Goal: Task Accomplishment & Management: Manage account settings

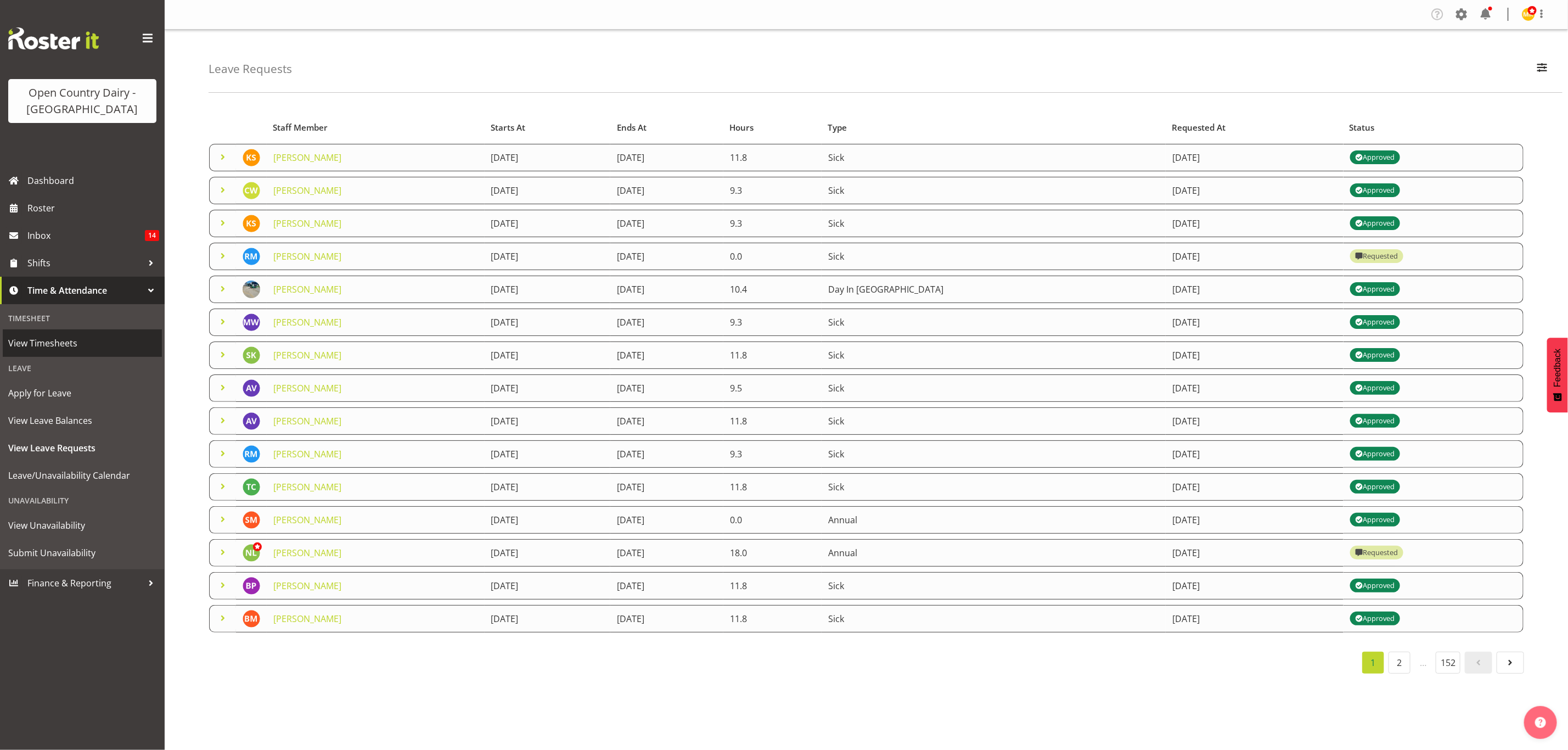
click at [54, 341] on span "View Timesheets" at bounding box center [82, 343] width 148 height 16
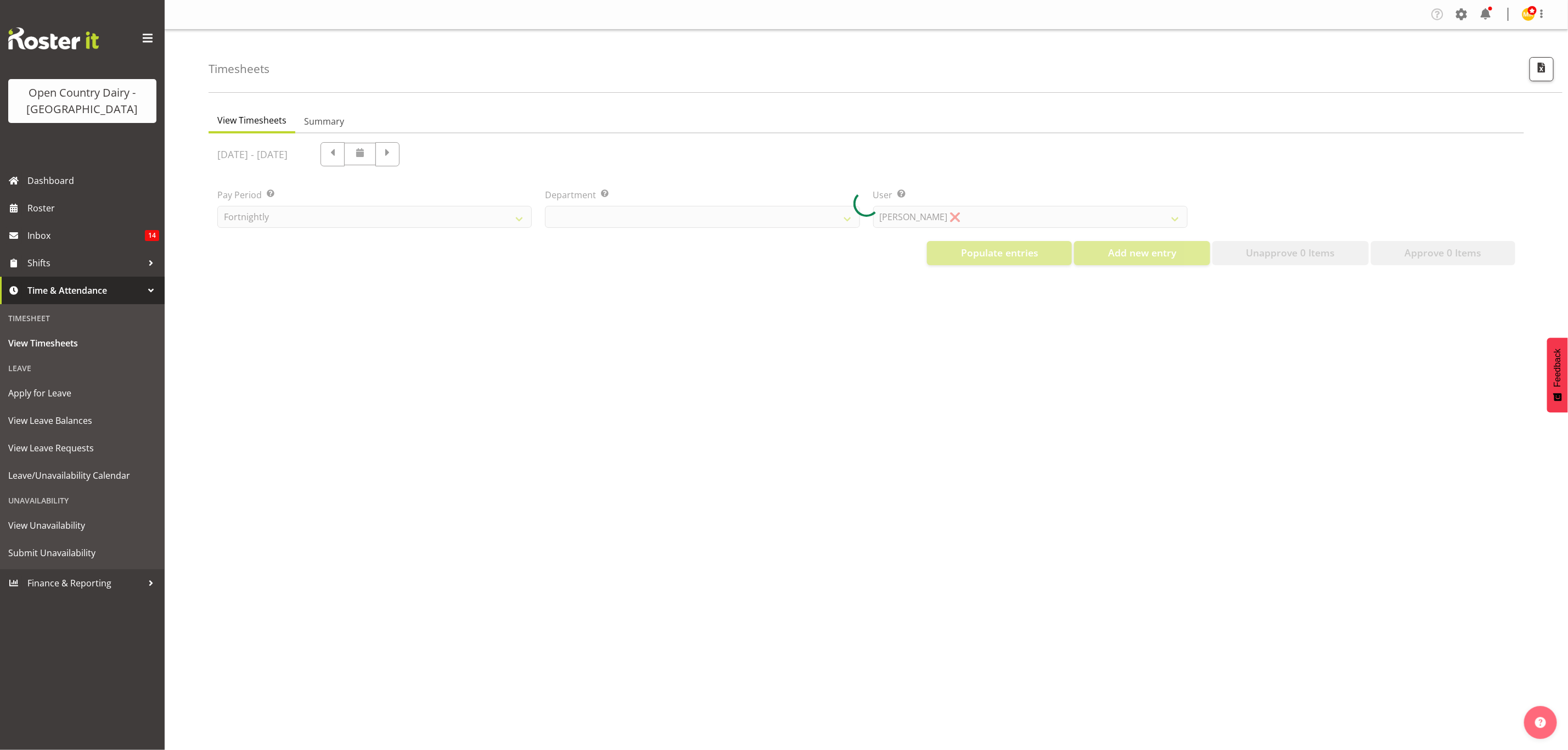
select select "699"
select select "8449"
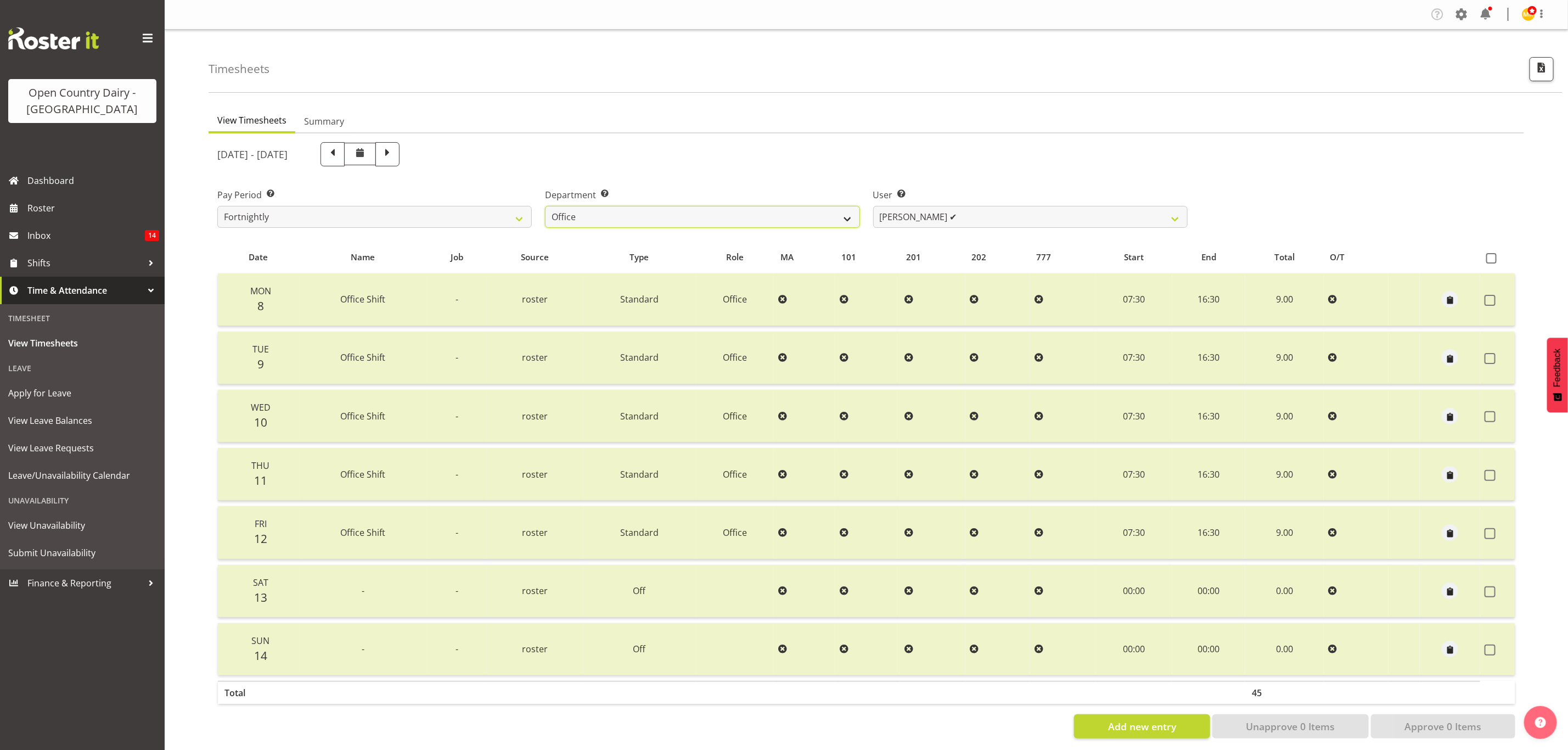
click at [843, 216] on select "734 735 736 737 738 739 851 853 854 855 856 858 861 862 865 867-9032 868 869 87…" at bounding box center [702, 217] width 314 height 22
select select "671"
click at [545, 206] on select "734 735 736 737 738 739 851 853 854 855 856 858 861 862 865 867-9032 868 869 87…" at bounding box center [702, 217] width 314 height 22
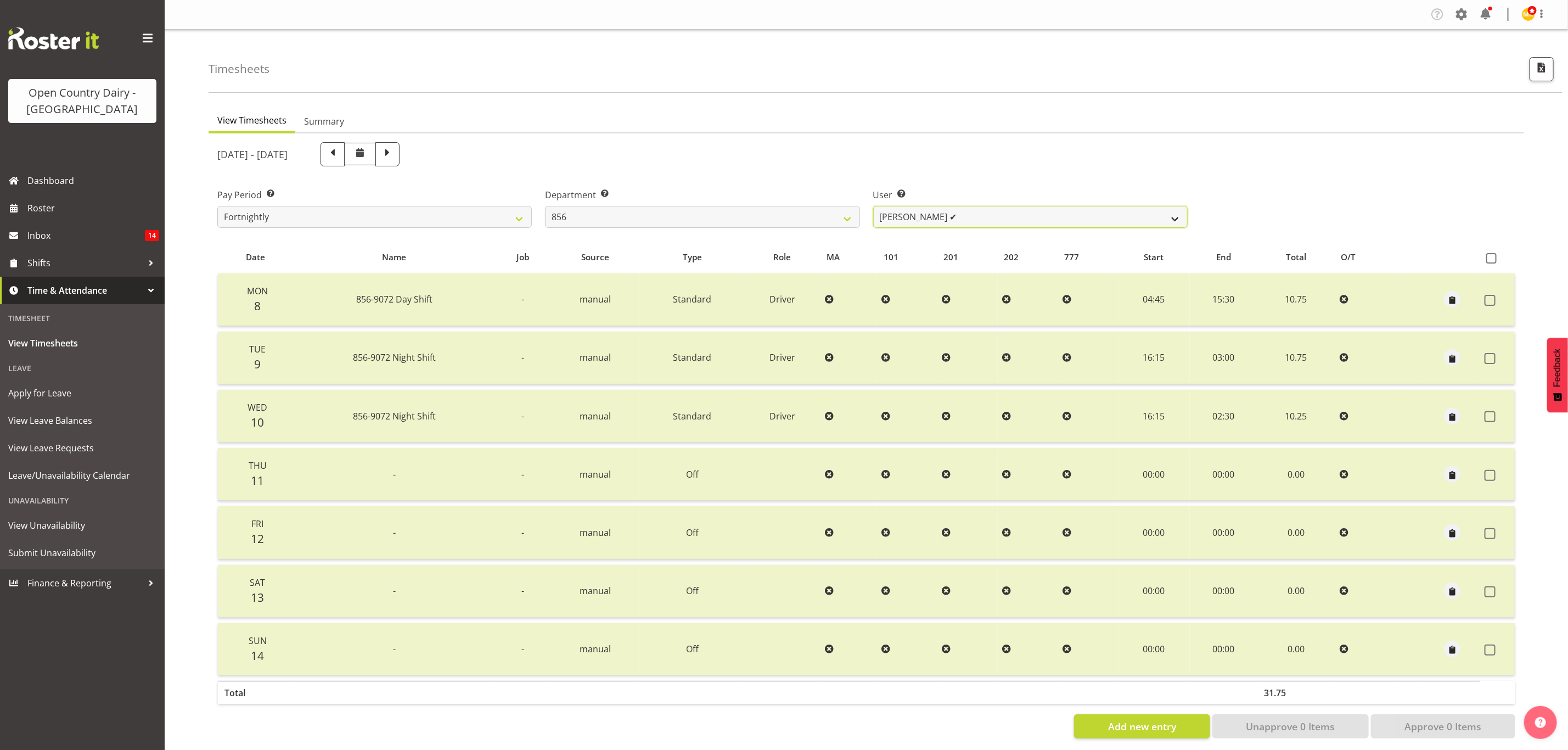
click at [1173, 214] on select "Bradley Parkhill ✔ James Matheson ✔ Jason Vercoe ✔ Tony Lee ✔" at bounding box center [1030, 217] width 314 height 22
select select "7435"
click at [873, 206] on select "Bradley Parkhill ✔ James Matheson ✔ Jason Vercoe ✔ Tony Lee ✔" at bounding box center [1030, 217] width 314 height 22
click at [1491, 253] on span at bounding box center [1492, 258] width 10 height 10
click at [1491, 255] on input "checkbox" at bounding box center [1490, 258] width 7 height 7
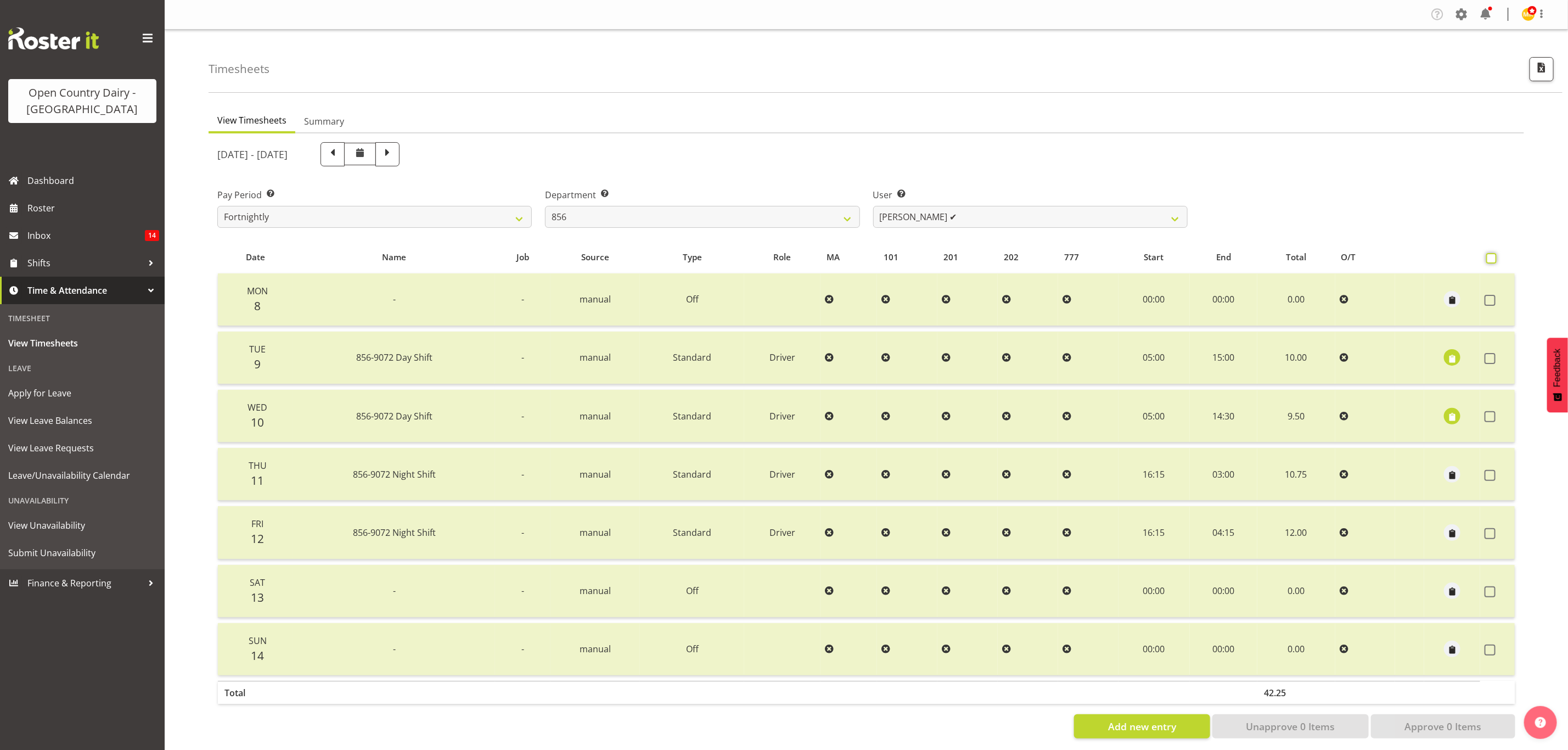
checkbox input "true"
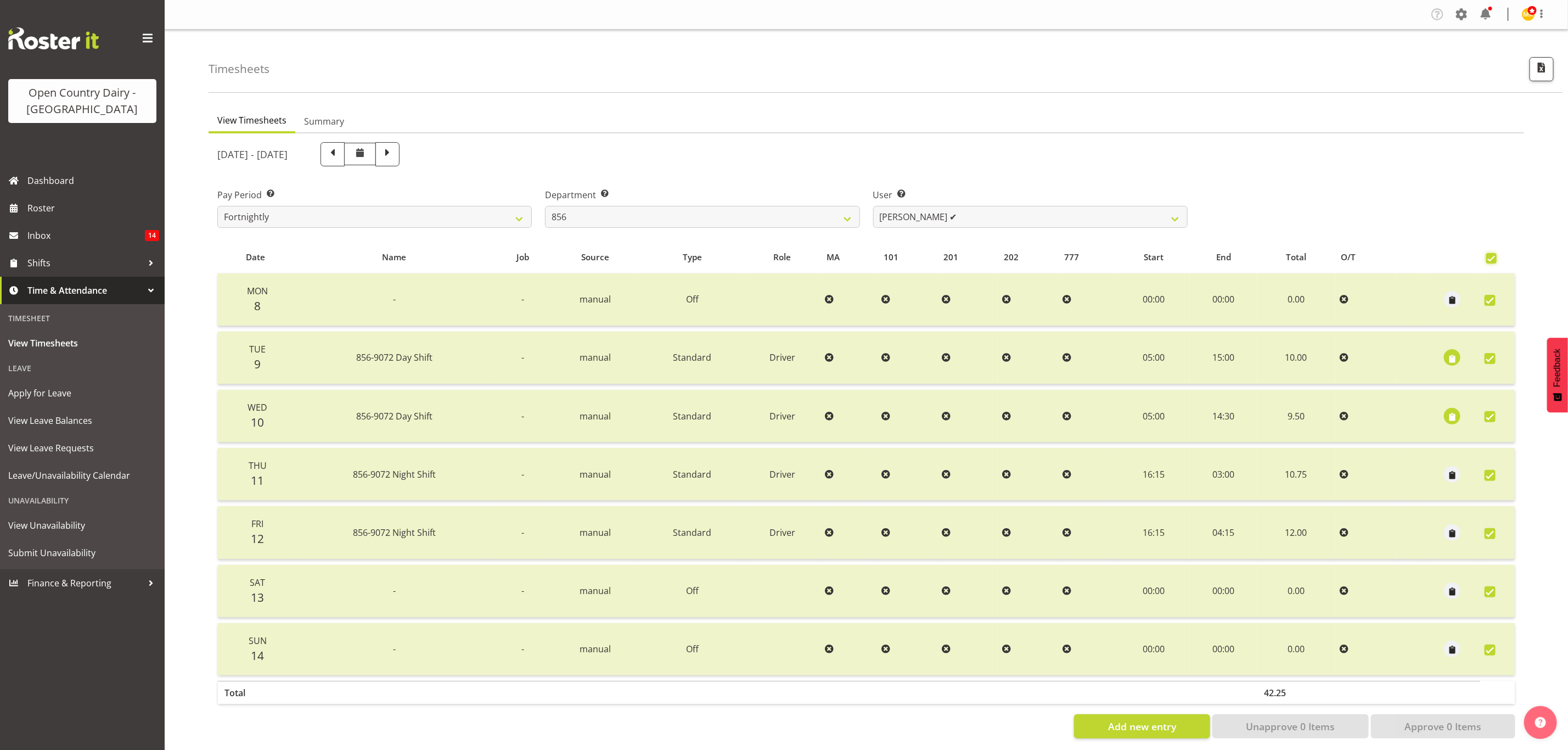
checkbox input "true"
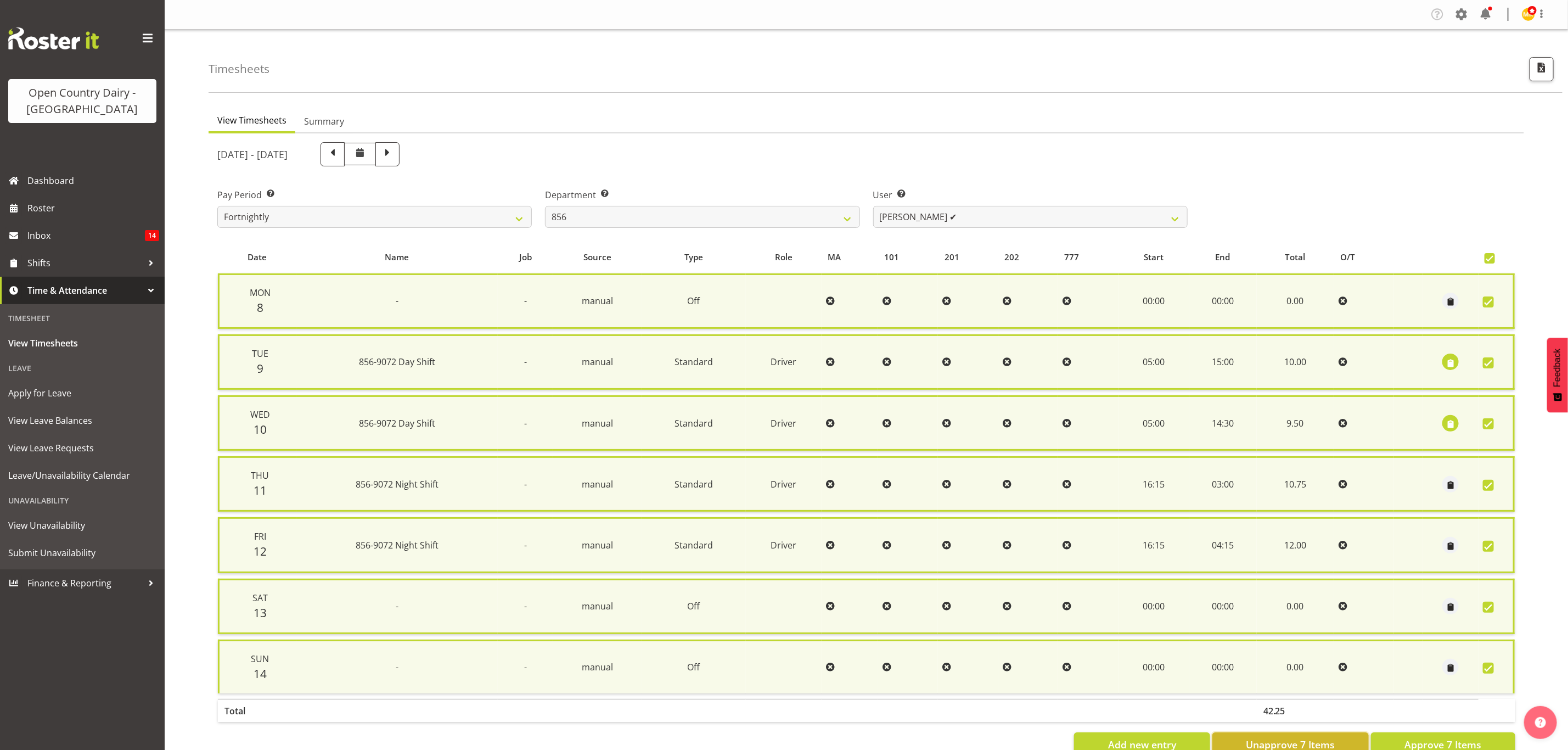
click at [1278, 737] on span "Unapprove 7 Items" at bounding box center [1290, 744] width 89 height 15
checkbox input "false"
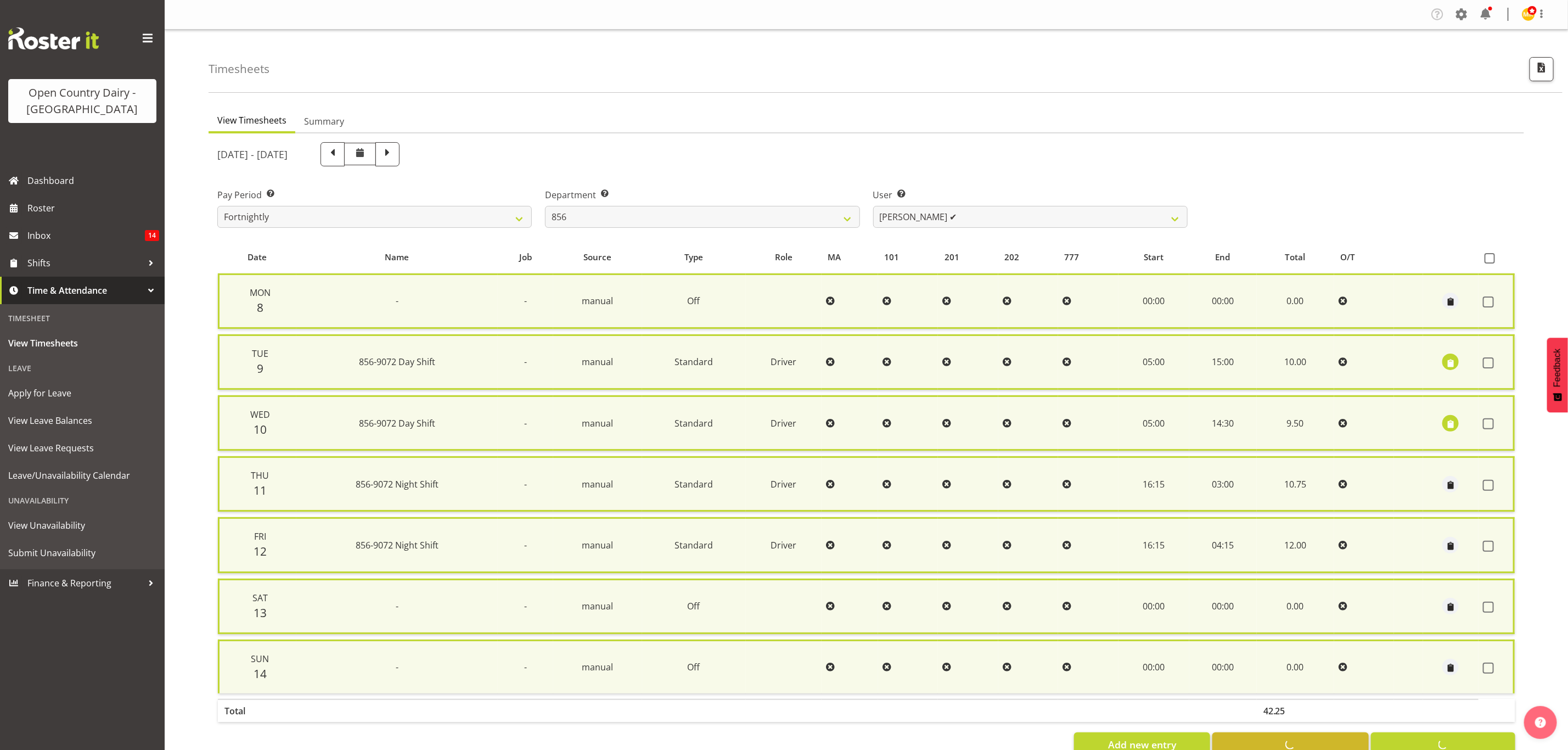
checkbox input "false"
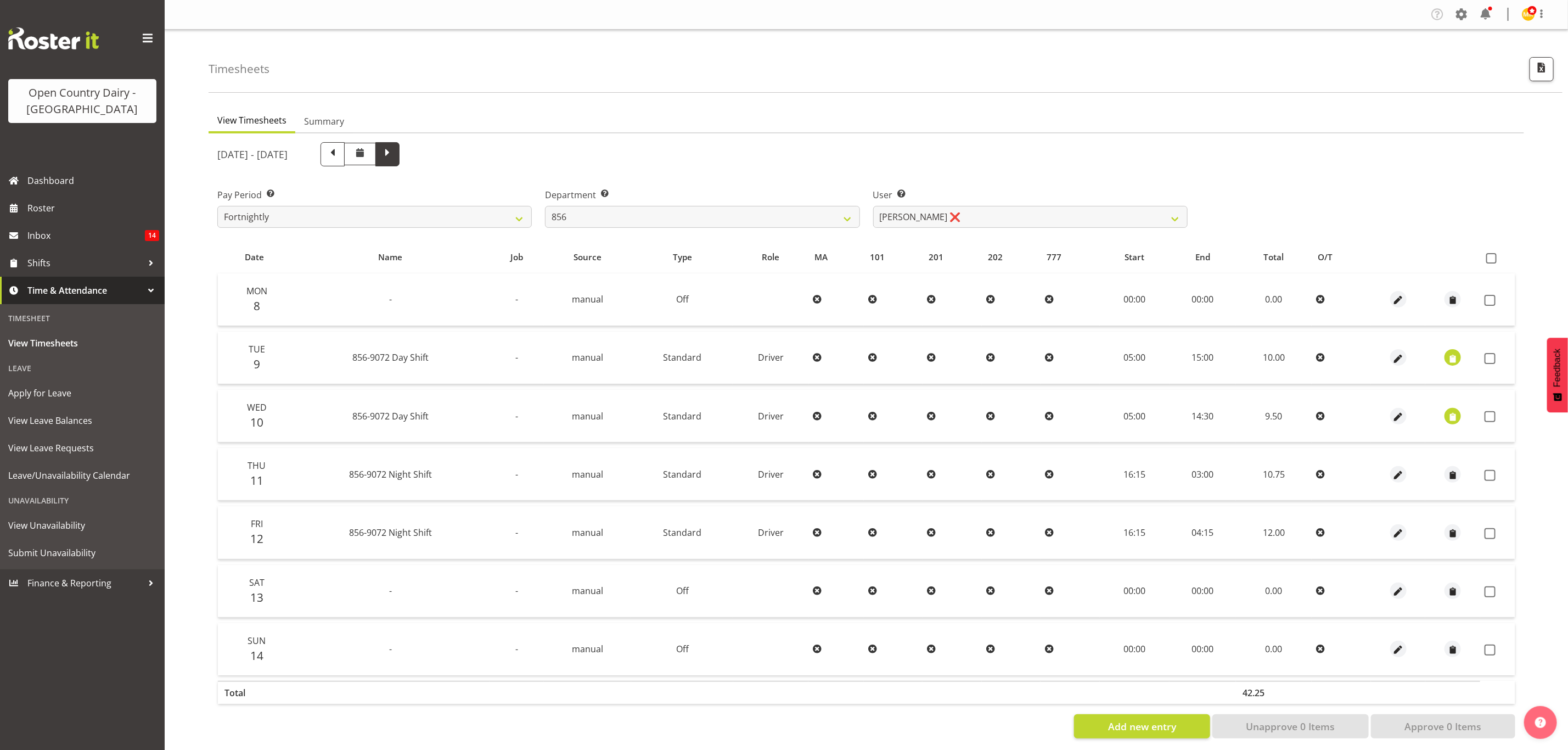
click at [395, 147] on span at bounding box center [387, 153] width 15 height 15
select select
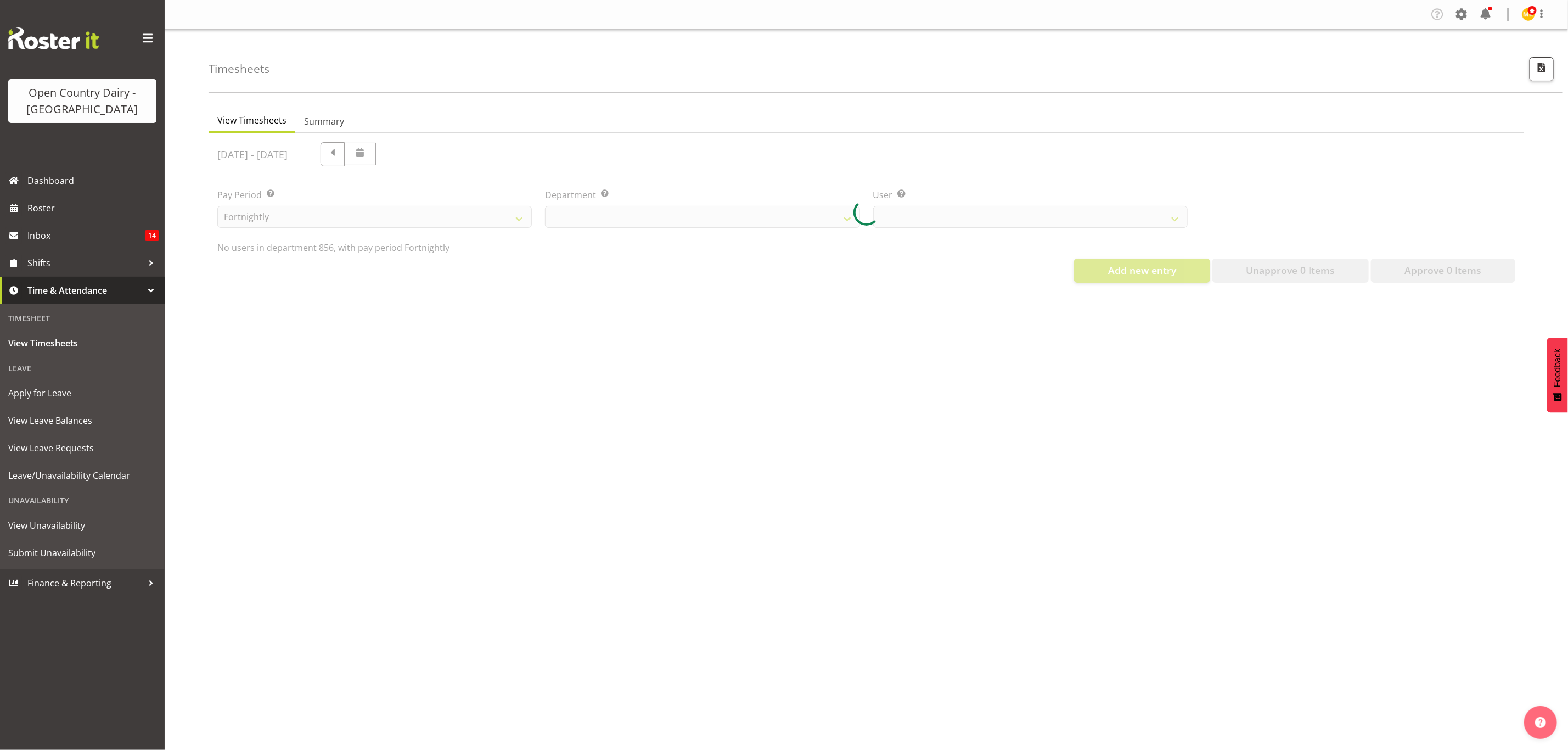
select select "671"
select select "7435"
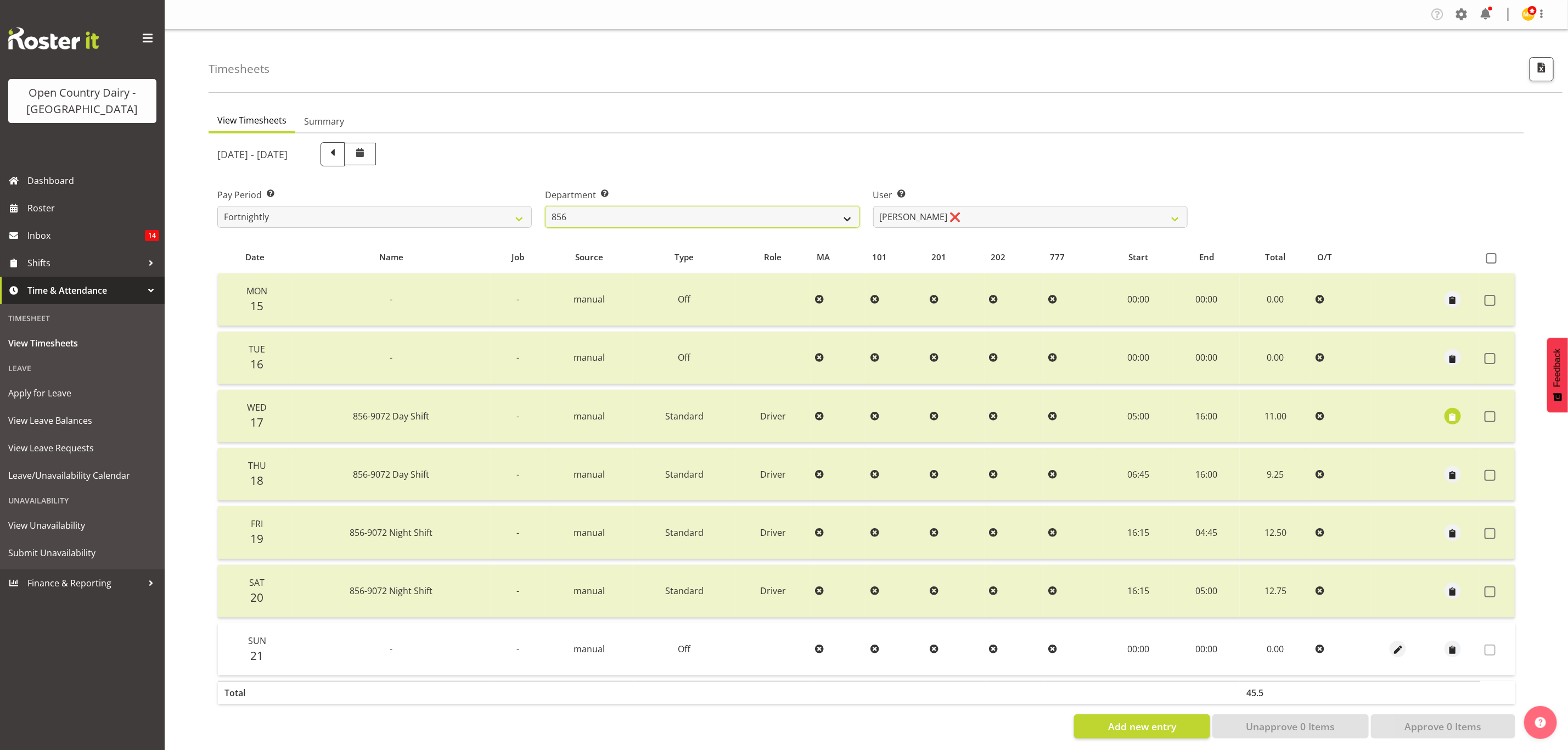
click at [847, 214] on select "734 735 736 737 738 739 851 853 854 855 856 858 861 862 865 867-9032 868 869 87…" at bounding box center [702, 217] width 314 height 22
select select "673"
click at [545, 206] on select "734 735 736 737 738 739 851 853 854 855 856 858 861 862 865 867-9032 868 869 87…" at bounding box center [702, 217] width 314 height 22
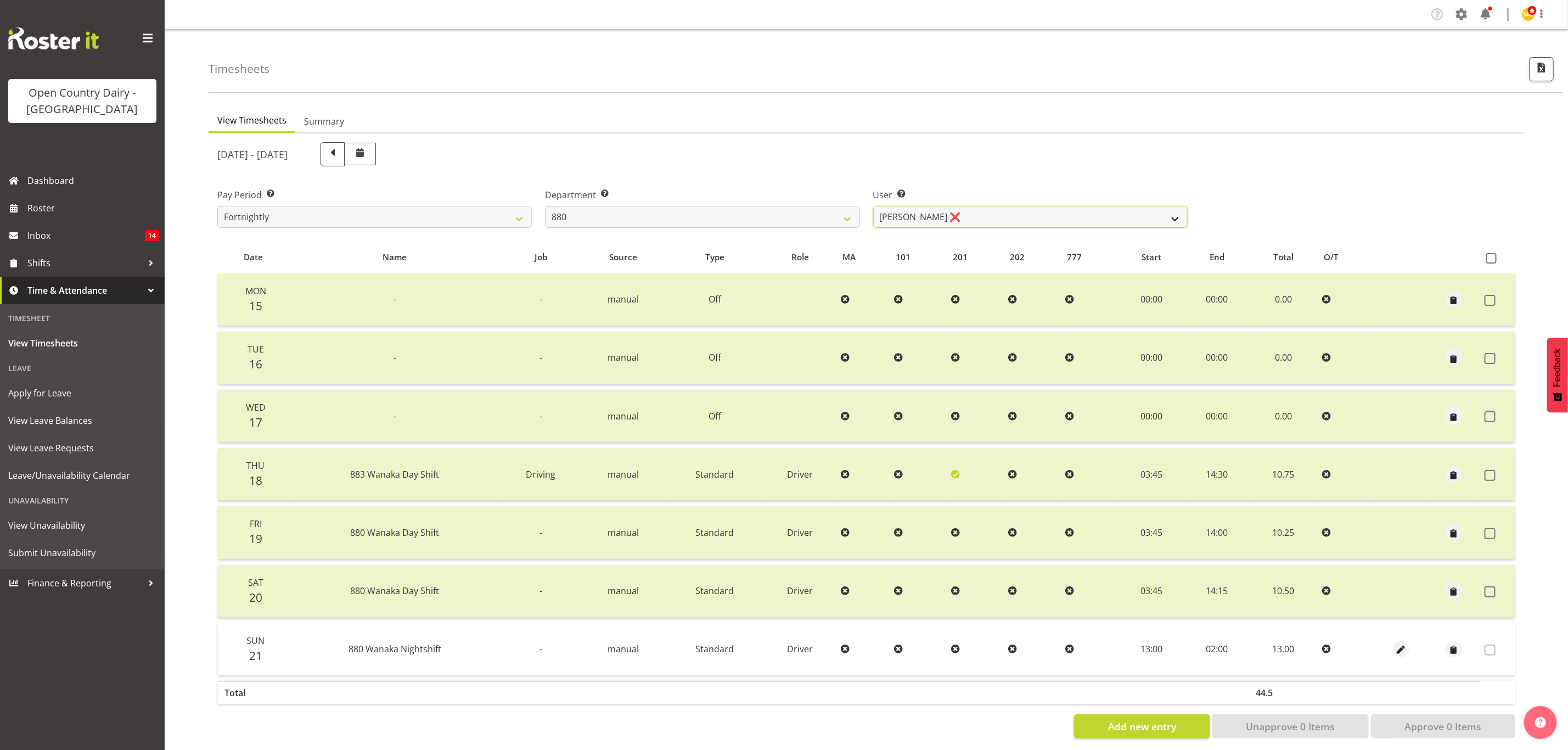
click at [1175, 224] on select "Andrew Poole ❌ Philip Shanks ❌ Shaun McNaught ❌ Tania Unahi ❌" at bounding box center [1030, 217] width 314 height 22
select select "7461"
click at [873, 206] on select "Andrew Poole ❌ Philip Shanks ❌ Shaun McNaught ❌ Tania Unahi ❌" at bounding box center [1030, 217] width 314 height 22
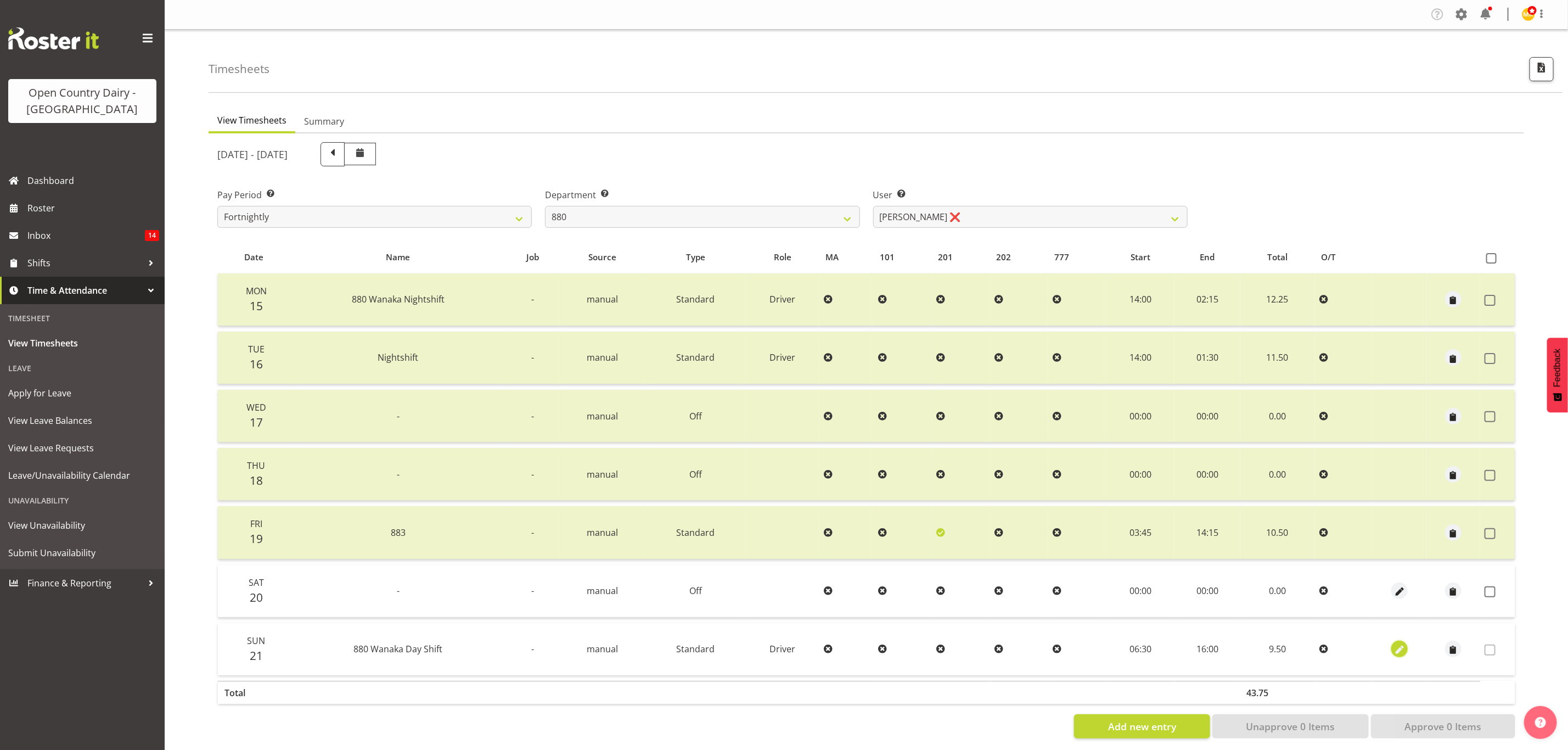
click at [1397, 649] on span "button" at bounding box center [1400, 650] width 13 height 13
select select "Standard"
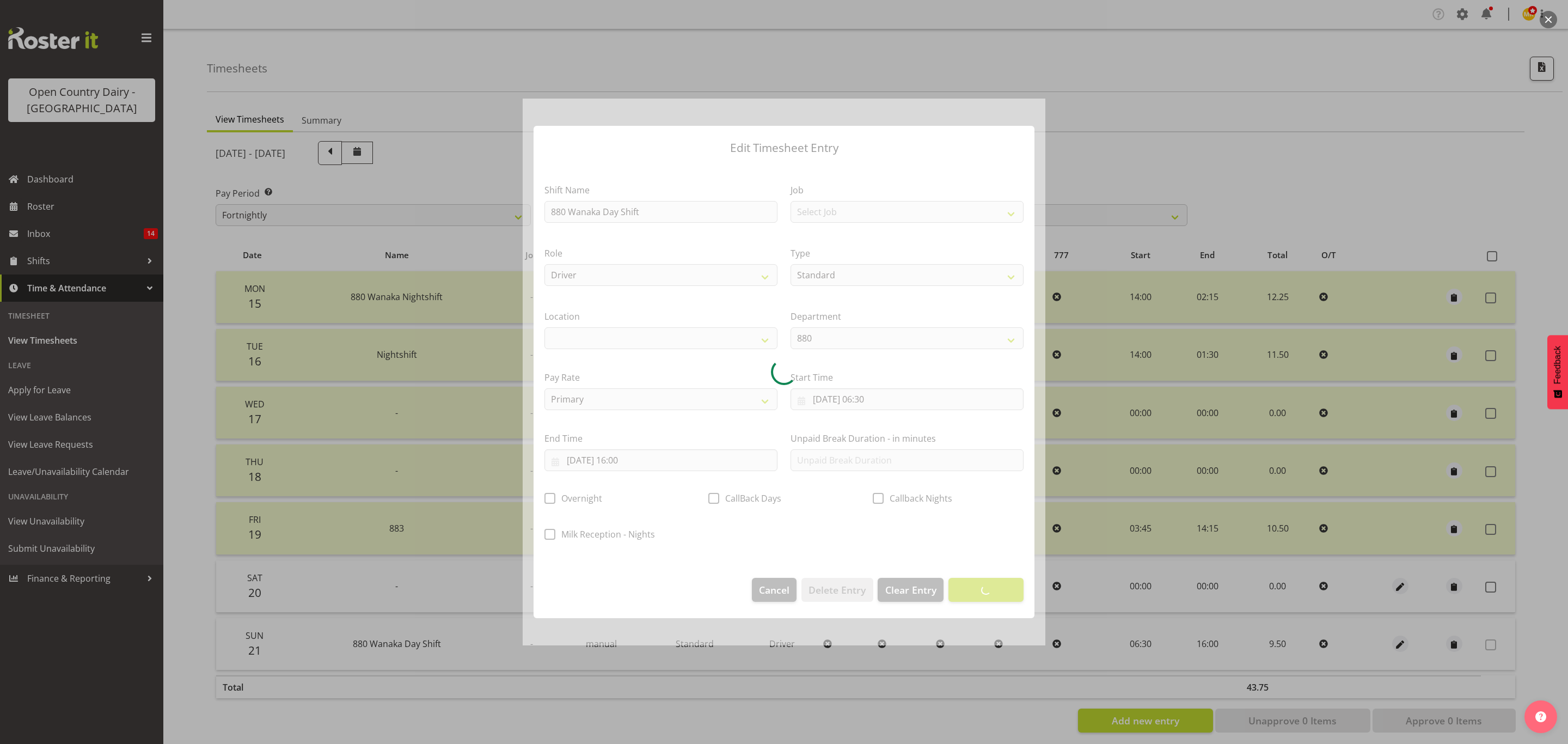
select select
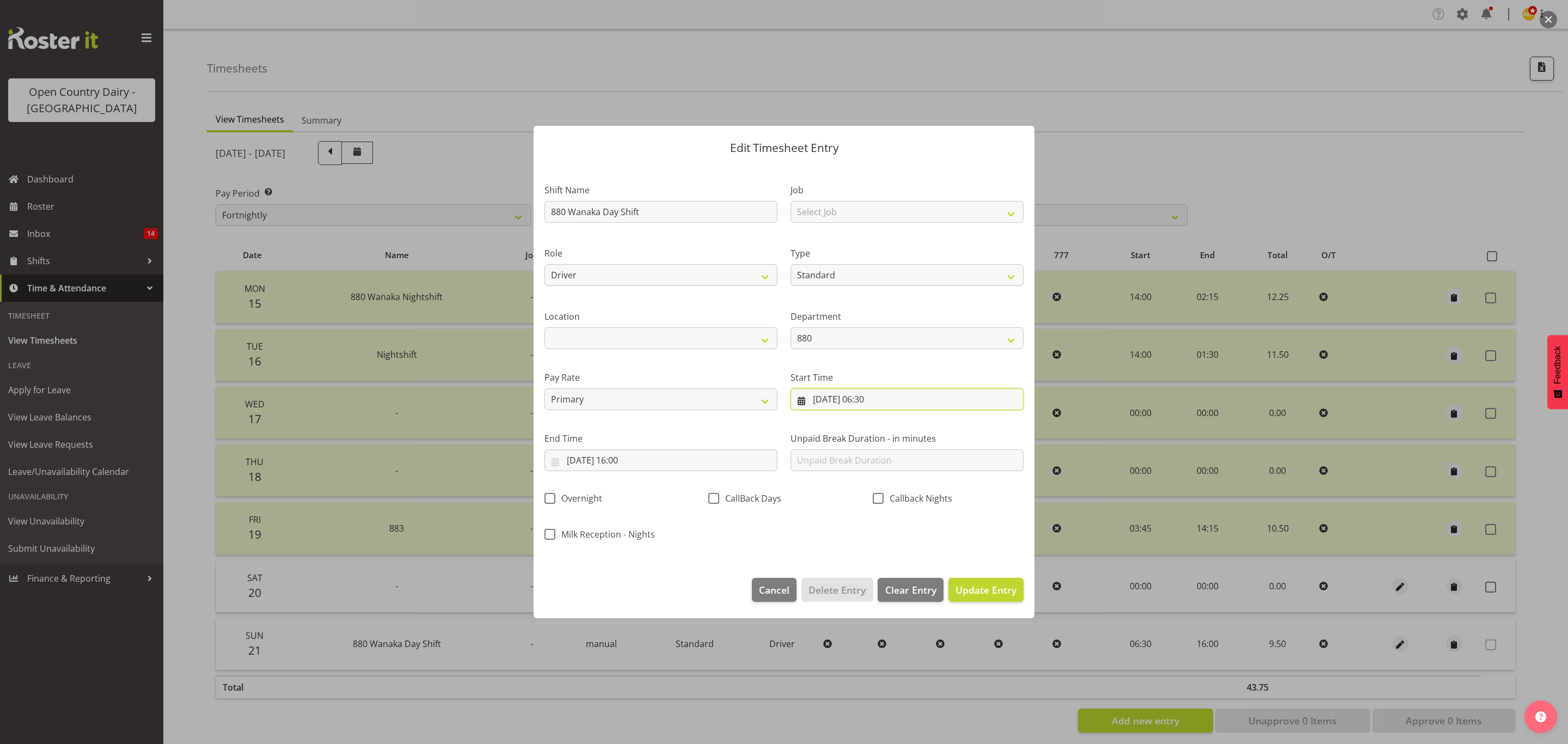
click at [886, 400] on input "21/09/2025, 06:30" at bounding box center [907, 400] width 233 height 22
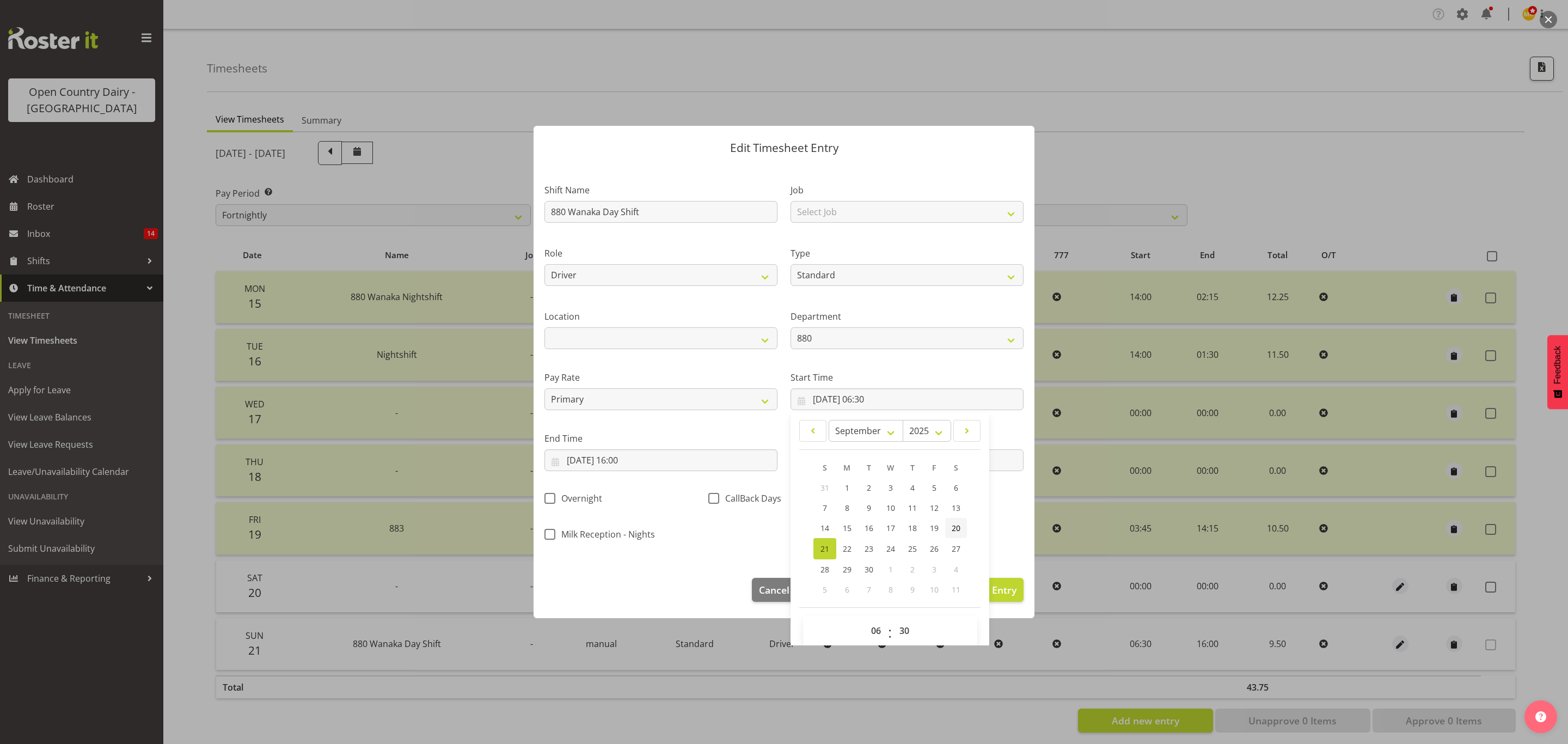
click at [952, 525] on span "20" at bounding box center [956, 528] width 8 height 10
type input "20/09/2025, 06:30"
drag, startPoint x: 1087, startPoint y: 157, endPoint x: 1091, endPoint y: 161, distance: 5.7
click at [1091, 161] on div at bounding box center [784, 372] width 1568 height 744
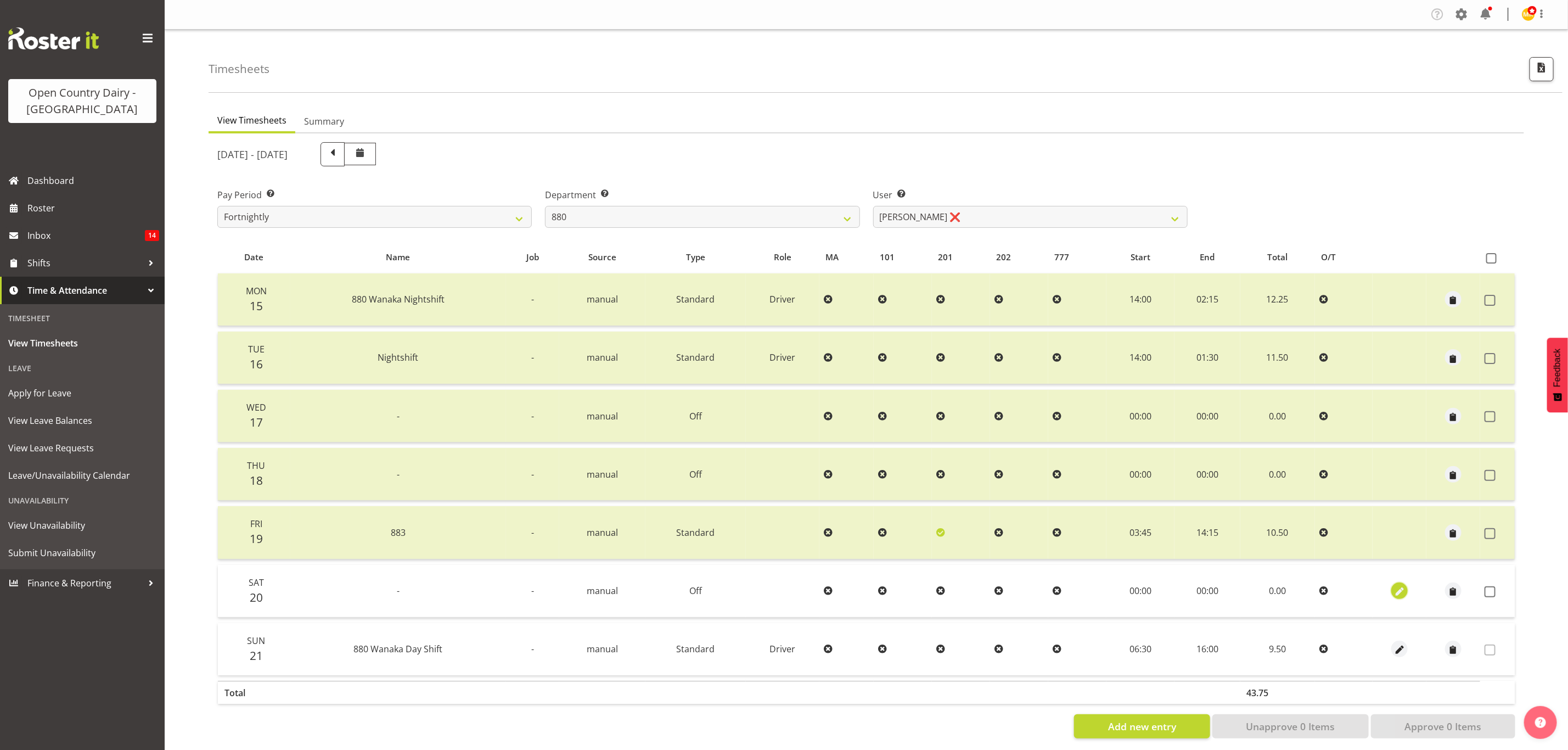
click at [1398, 586] on span "button" at bounding box center [1400, 592] width 13 height 13
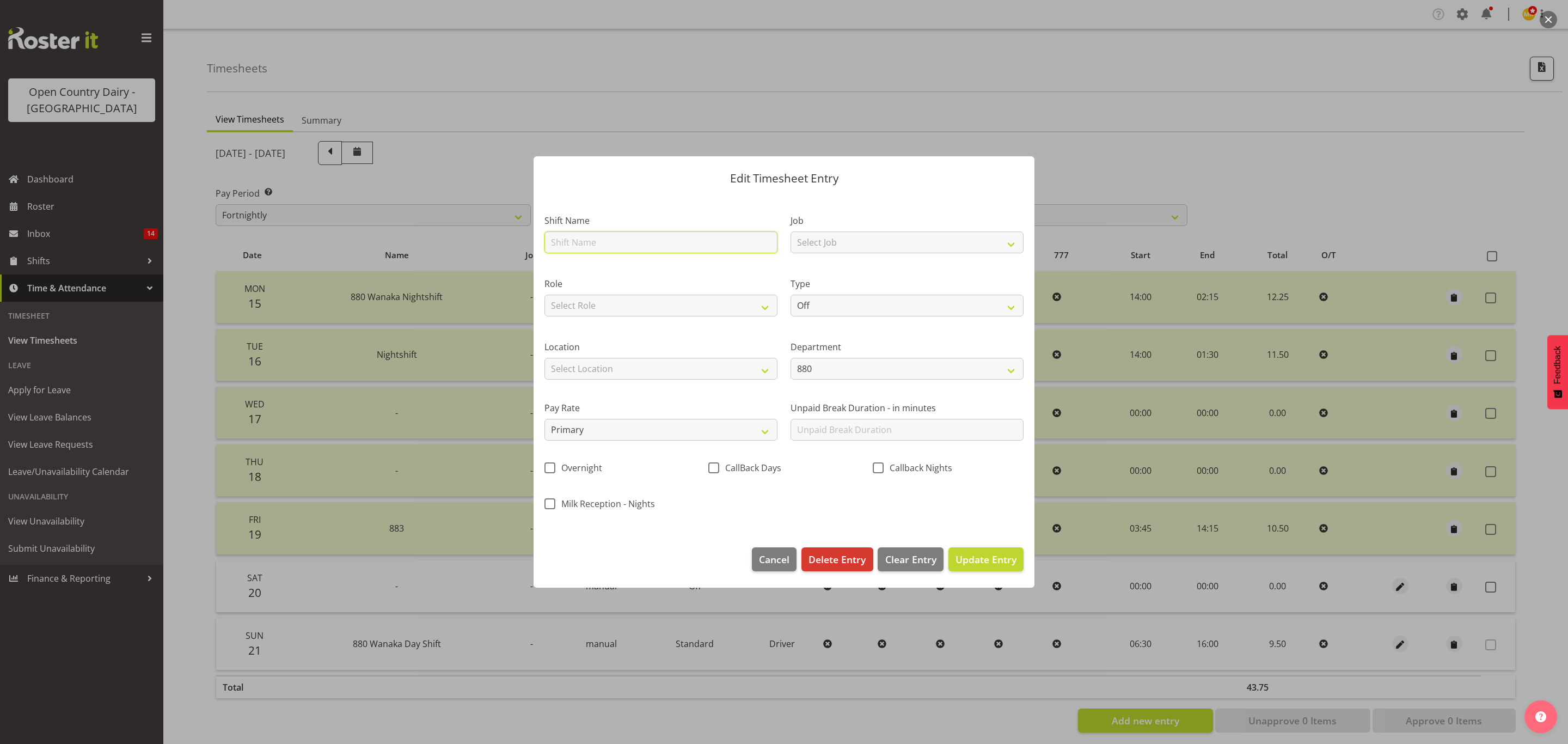
click at [663, 236] on input "text" at bounding box center [661, 242] width 233 height 22
type input "Day shift"
click at [632, 303] on select "Select Role Driver Driver Buddy" at bounding box center [661, 306] width 233 height 22
select select "1154"
click at [545, 295] on select "Select Role Driver Driver Buddy" at bounding box center [661, 306] width 233 height 22
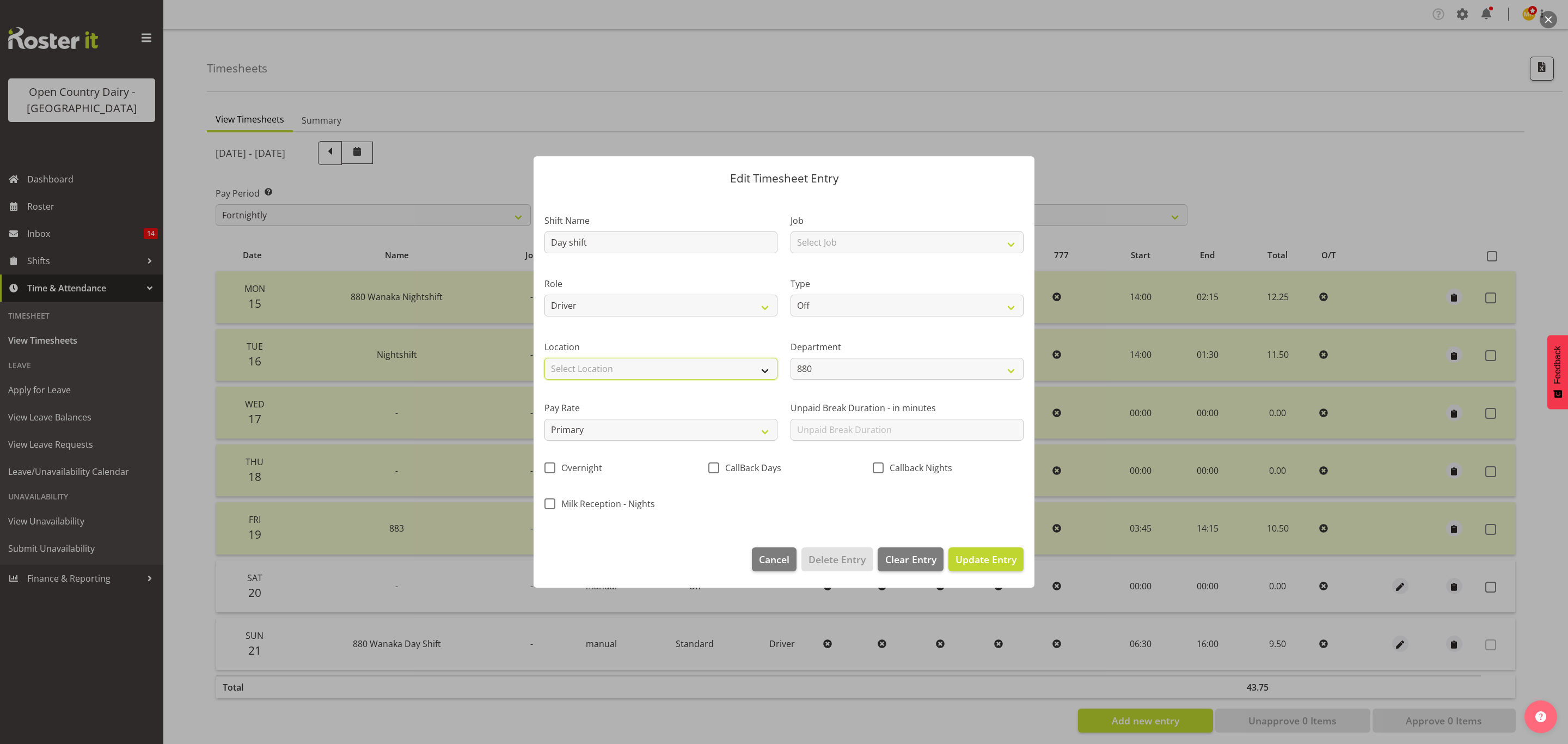
click at [727, 370] on select "Select Location Awarua Milk Awarua Office Freight Horotiu office Waharoa Office…" at bounding box center [661, 369] width 233 height 22
select select "988"
click at [545, 358] on select "Select Location Awarua Milk Awarua Office Freight Horotiu office Waharoa Office…" at bounding box center [661, 369] width 233 height 22
click at [981, 301] on select "Off Standard Public Holiday Public Holiday (Worked) Day In Lieu Annual Leave Si…" at bounding box center [907, 306] width 233 height 22
select select "Standard"
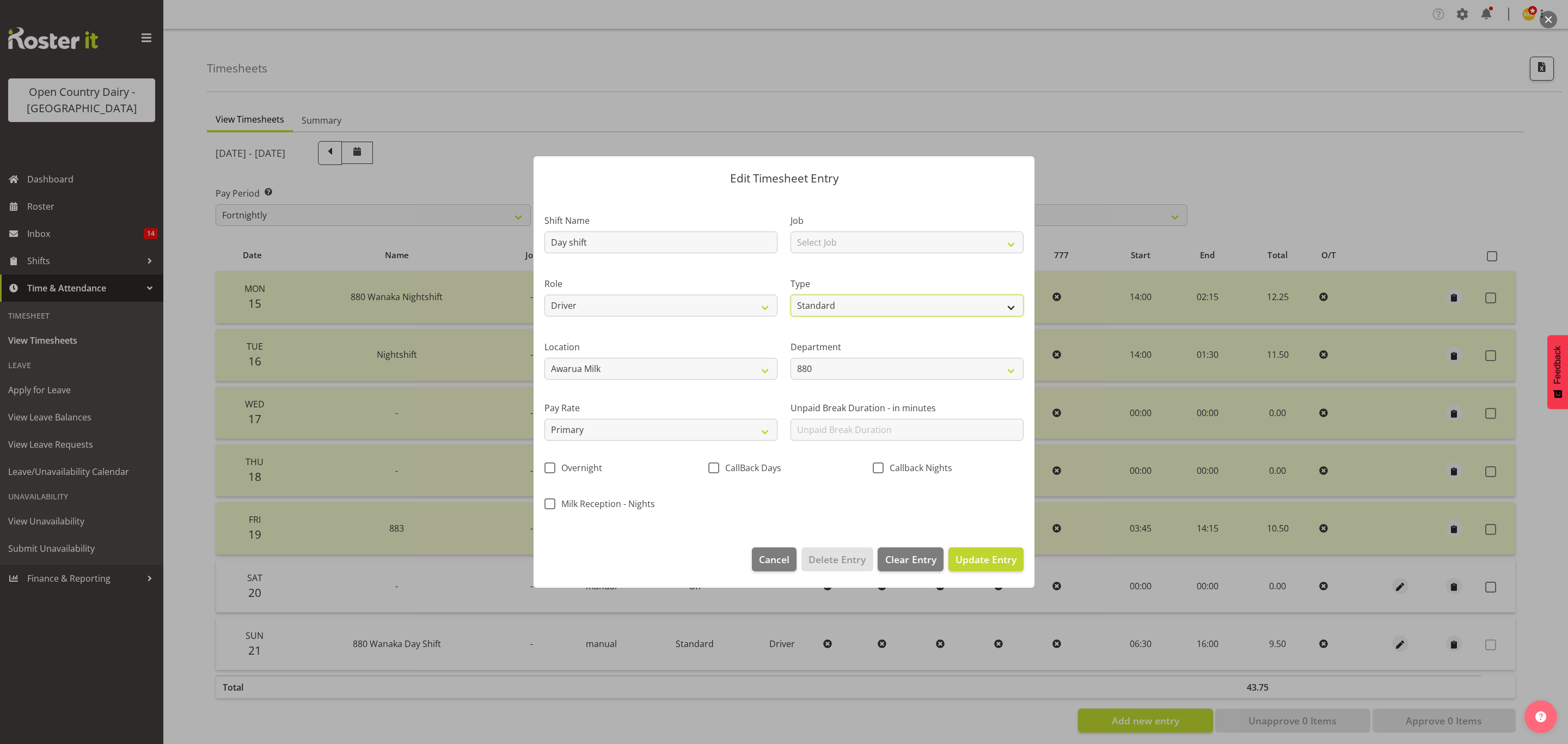
click at [790, 295] on select "Off Standard Public Holiday Public Holiday (Worked) Day In Lieu Annual Leave Si…" at bounding box center [907, 306] width 233 height 22
select select "8"
select select "2025"
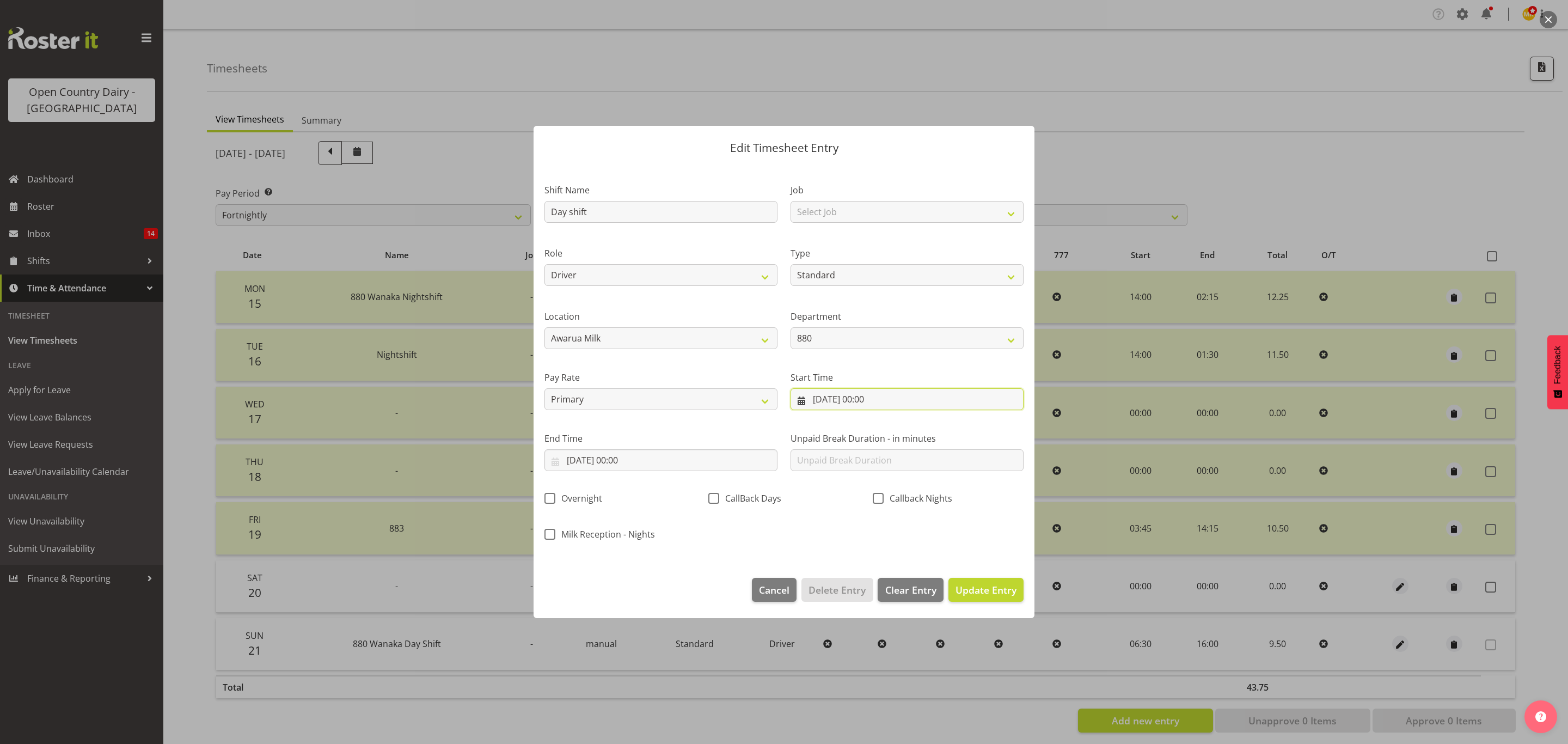
click at [868, 402] on input "20/09/2025, 00:00" at bounding box center [907, 400] width 233 height 22
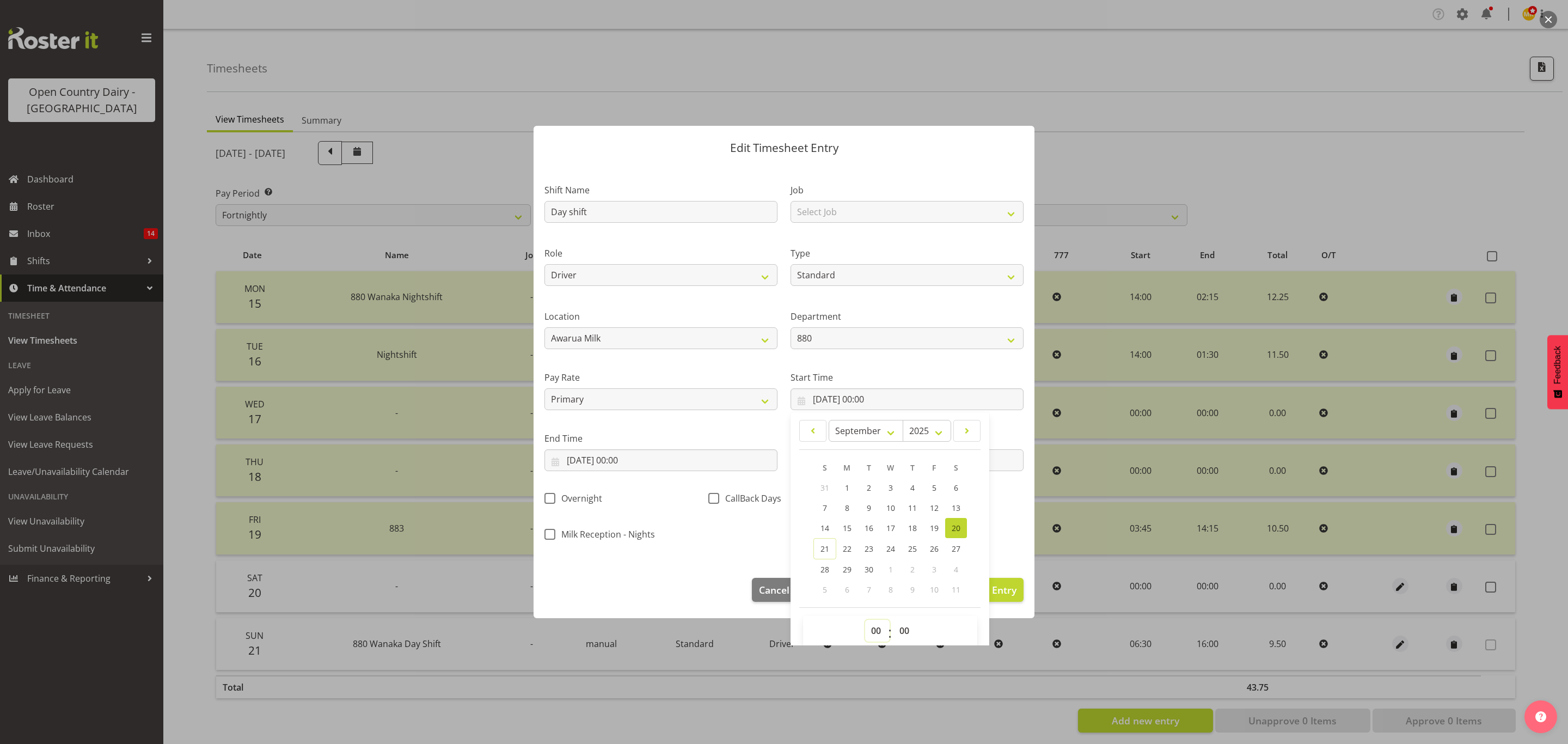
click at [870, 634] on select "00 01 02 03 04 05 06 07 08 09 10 11 12 13 14 15 16 17 18 19 20 21 22 23" at bounding box center [877, 631] width 25 height 22
select select "3"
click at [865, 621] on select "00 01 02 03 04 05 06 07 08 09 10 11 12 13 14 15 16 17 18 19 20 21 22 23" at bounding box center [877, 631] width 25 height 22
type input "20/09/2025, 03:00"
drag, startPoint x: 897, startPoint y: 631, endPoint x: 898, endPoint y: 622, distance: 9.1
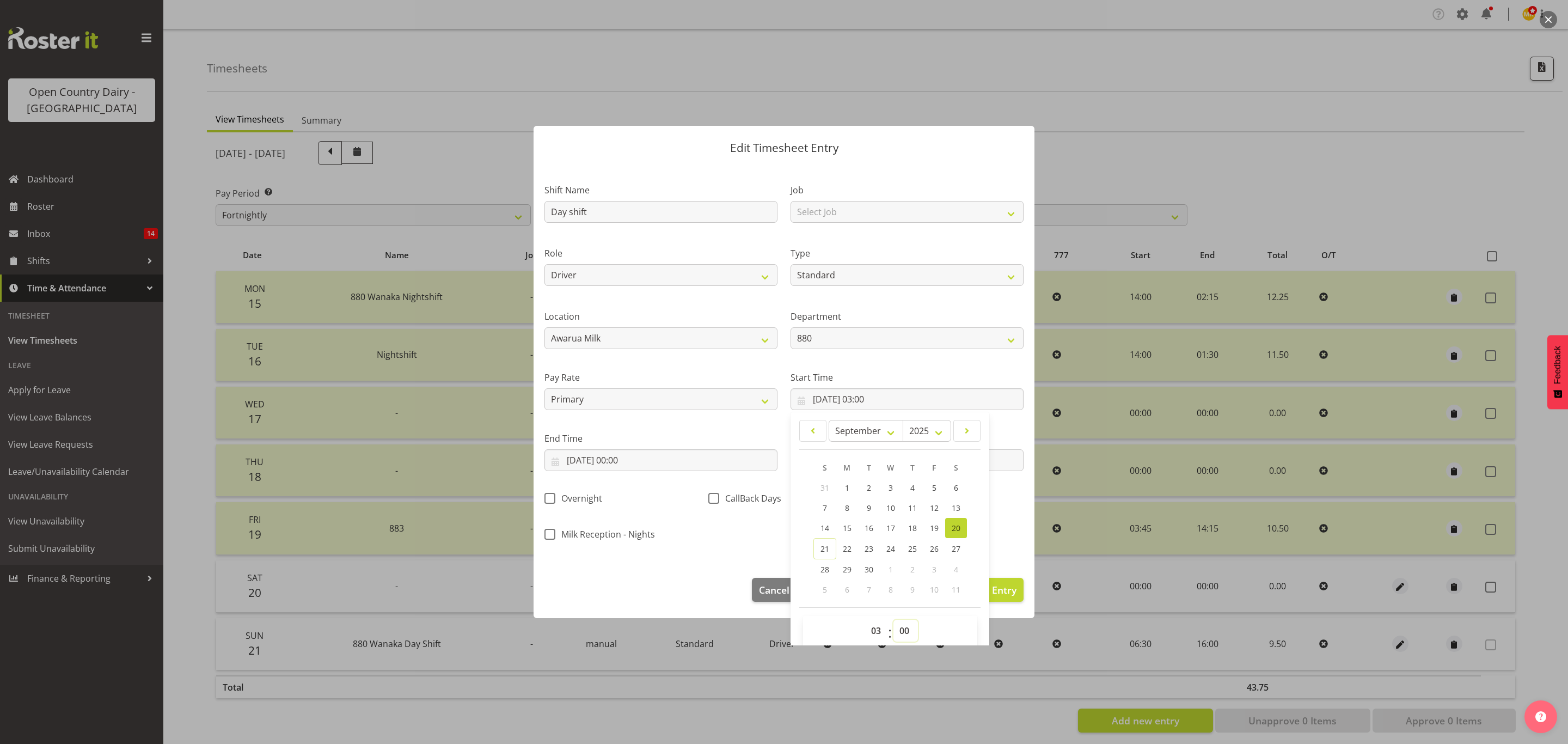
click at [897, 629] on select "00 01 02 03 04 05 06 07 08 09 10 11 12 13 14 15 16 17 18 19 20 21 22 23 24 25 2…" at bounding box center [905, 631] width 25 height 22
select select "45"
click at [893, 621] on select "00 01 02 03 04 05 06 07 08 09 10 11 12 13 14 15 16 17 18 19 20 21 22 23 24 25 2…" at bounding box center [905, 631] width 25 height 22
type input "20/09/2025, 03:45"
click at [632, 463] on input "20/09/2025, 00:00" at bounding box center [661, 461] width 233 height 22
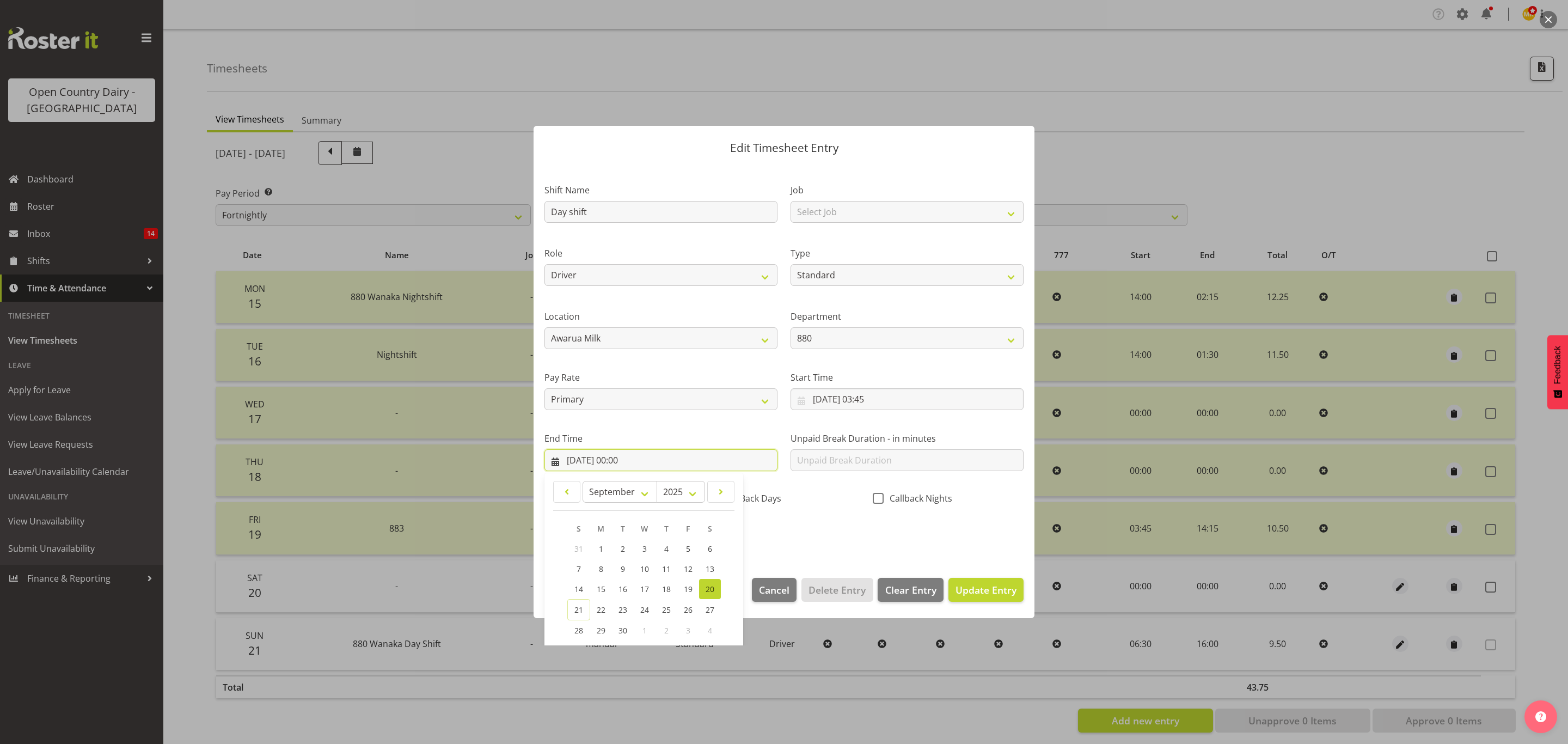
scroll to position [75, 0]
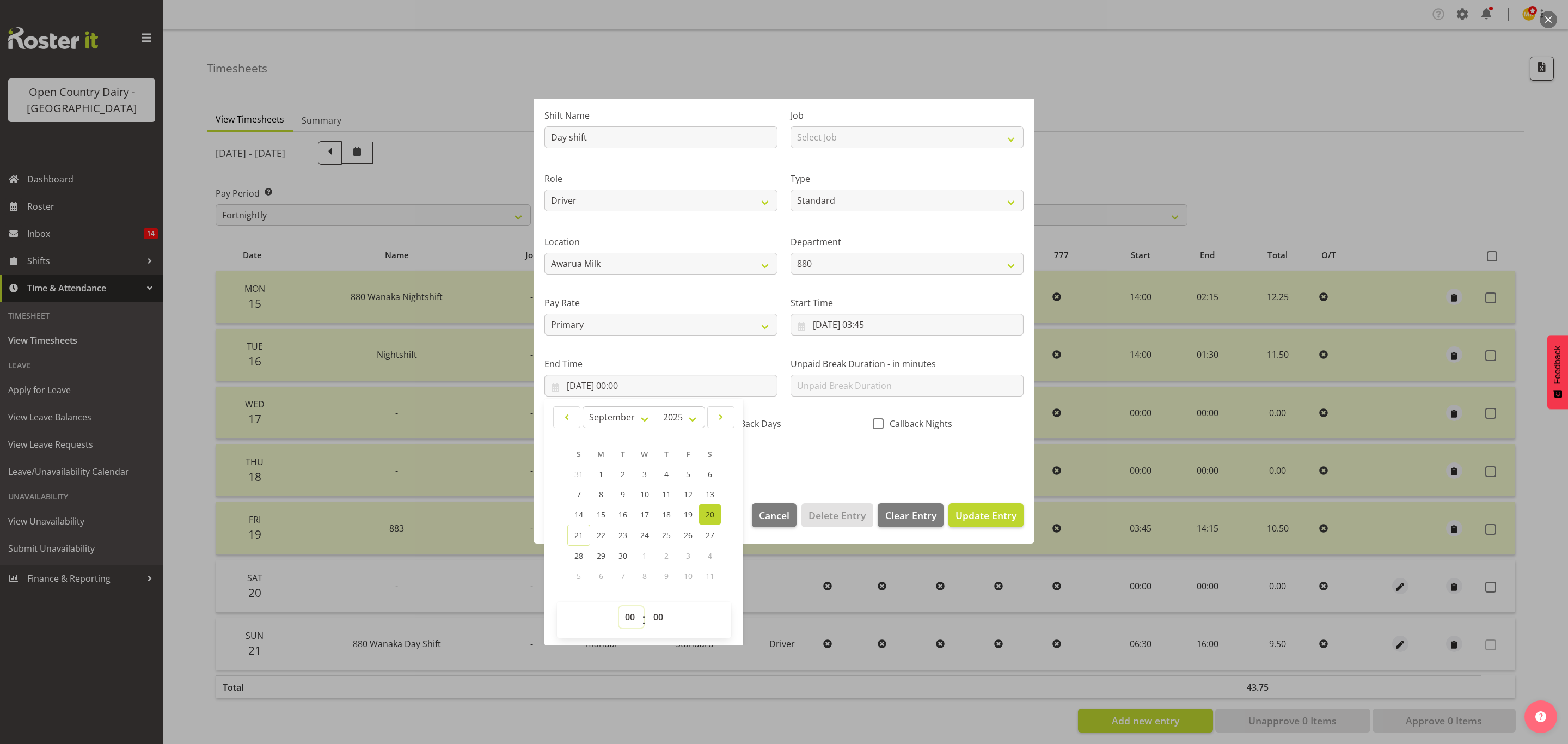
click at [631, 619] on select "00 01 02 03 04 05 06 07 08 09 10 11 12 13 14 15 16 17 18 19 20 21 22 23" at bounding box center [631, 617] width 25 height 22
select select "15"
click at [619, 607] on select "00 01 02 03 04 05 06 07 08 09 10 11 12 13 14 15 16 17 18 19 20 21 22 23" at bounding box center [631, 617] width 25 height 22
type input "20/09/2025, 15:00"
click at [980, 519] on span "Update Entry" at bounding box center [986, 514] width 61 height 13
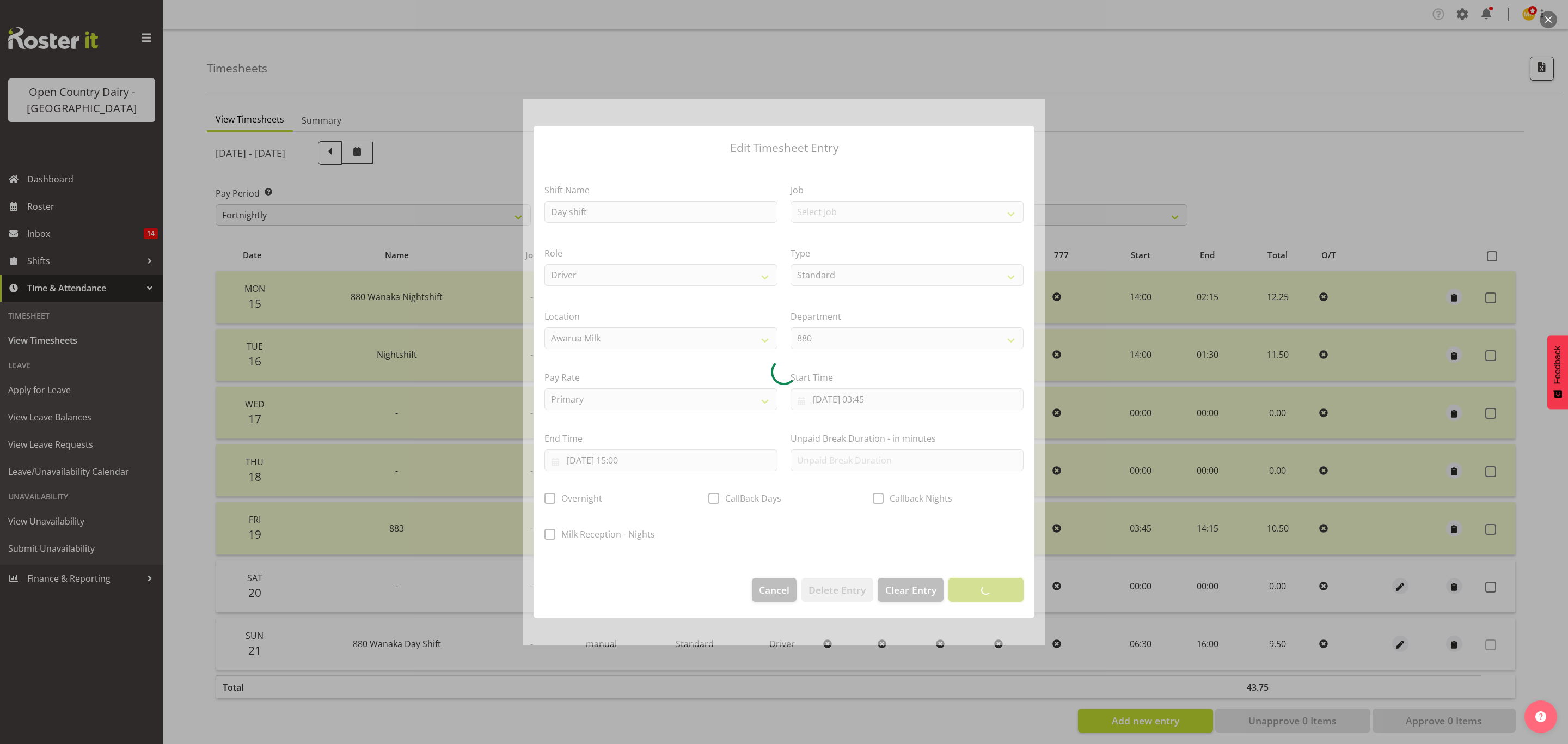
scroll to position [0, 0]
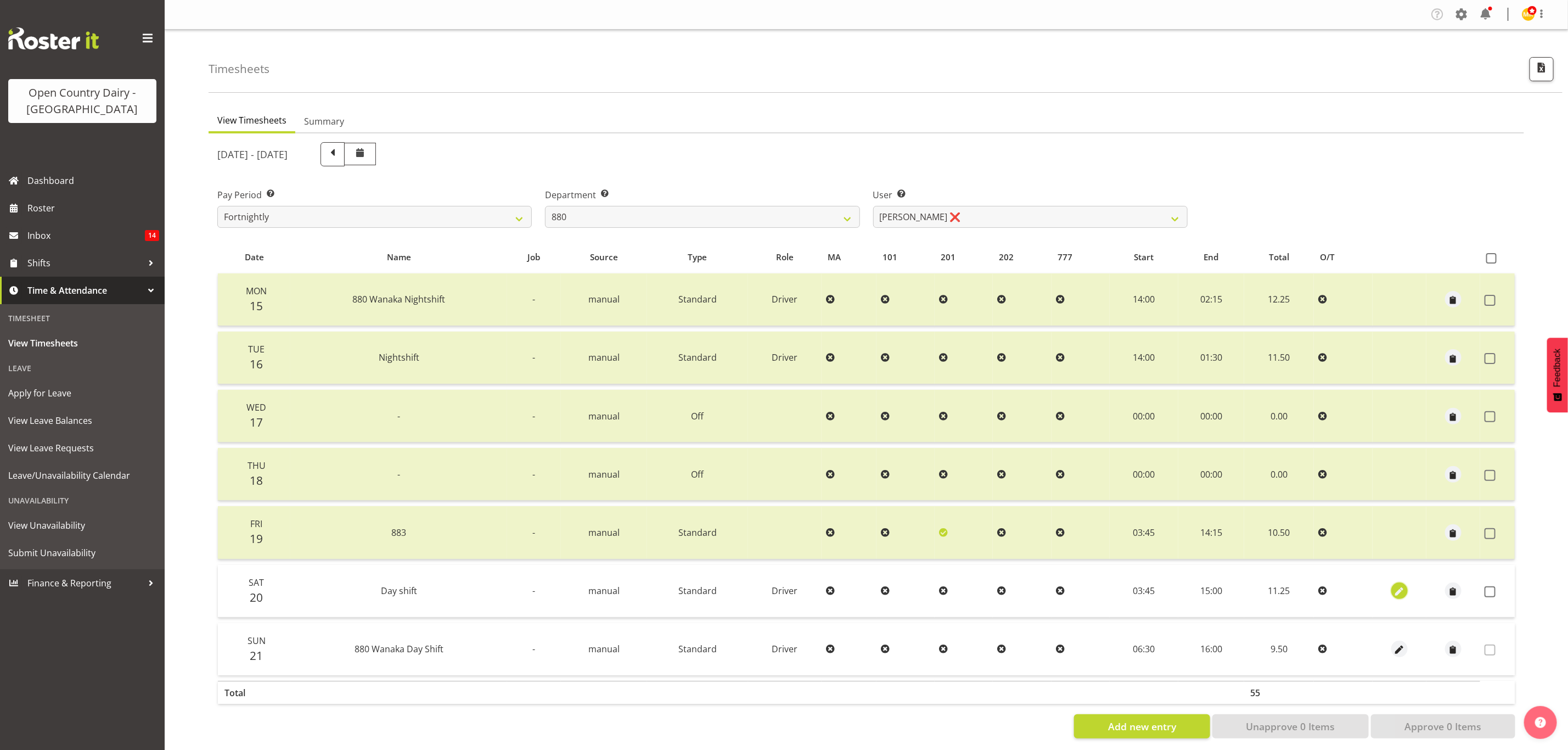
click at [1398, 589] on span "button" at bounding box center [1399, 592] width 13 height 13
select select "Standard"
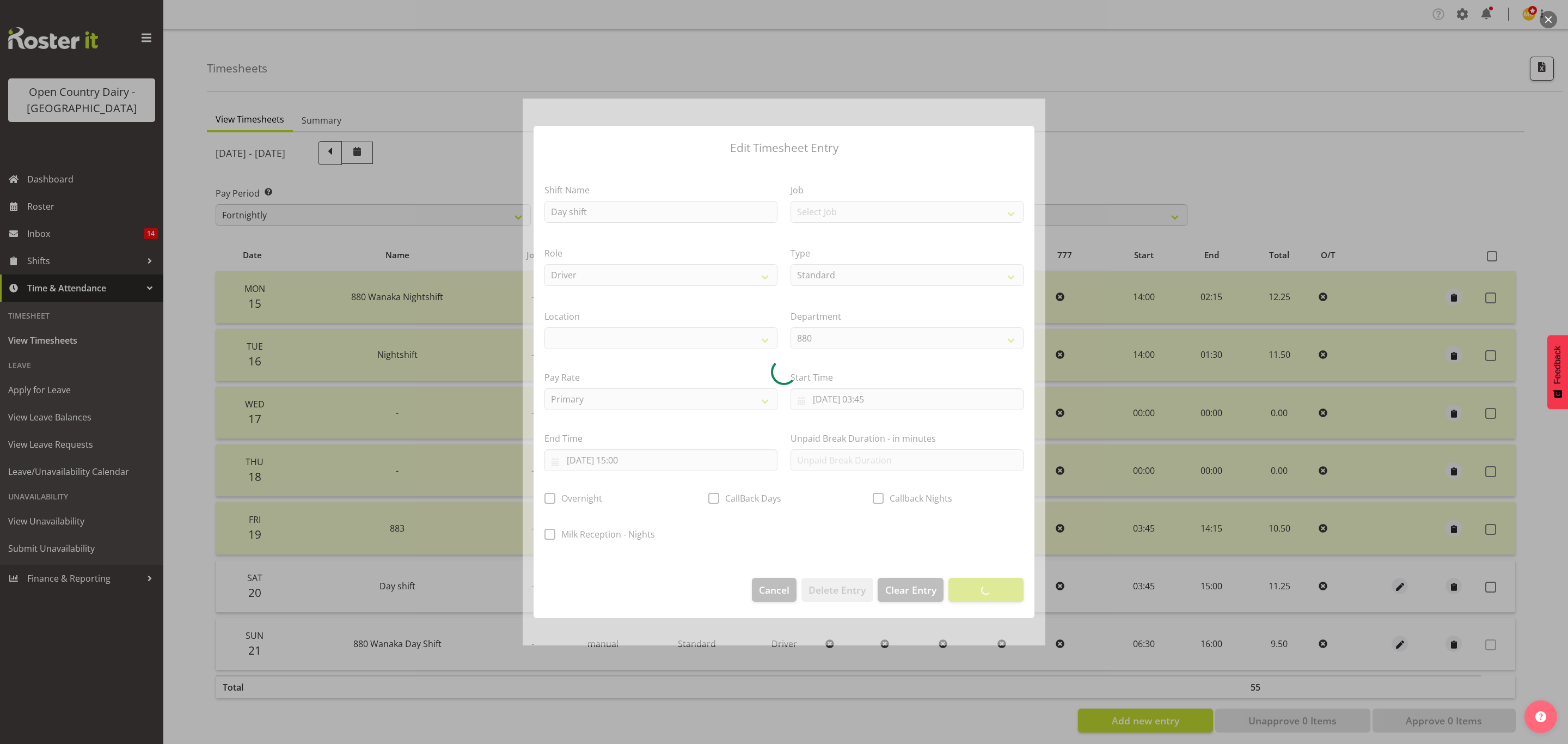
select select
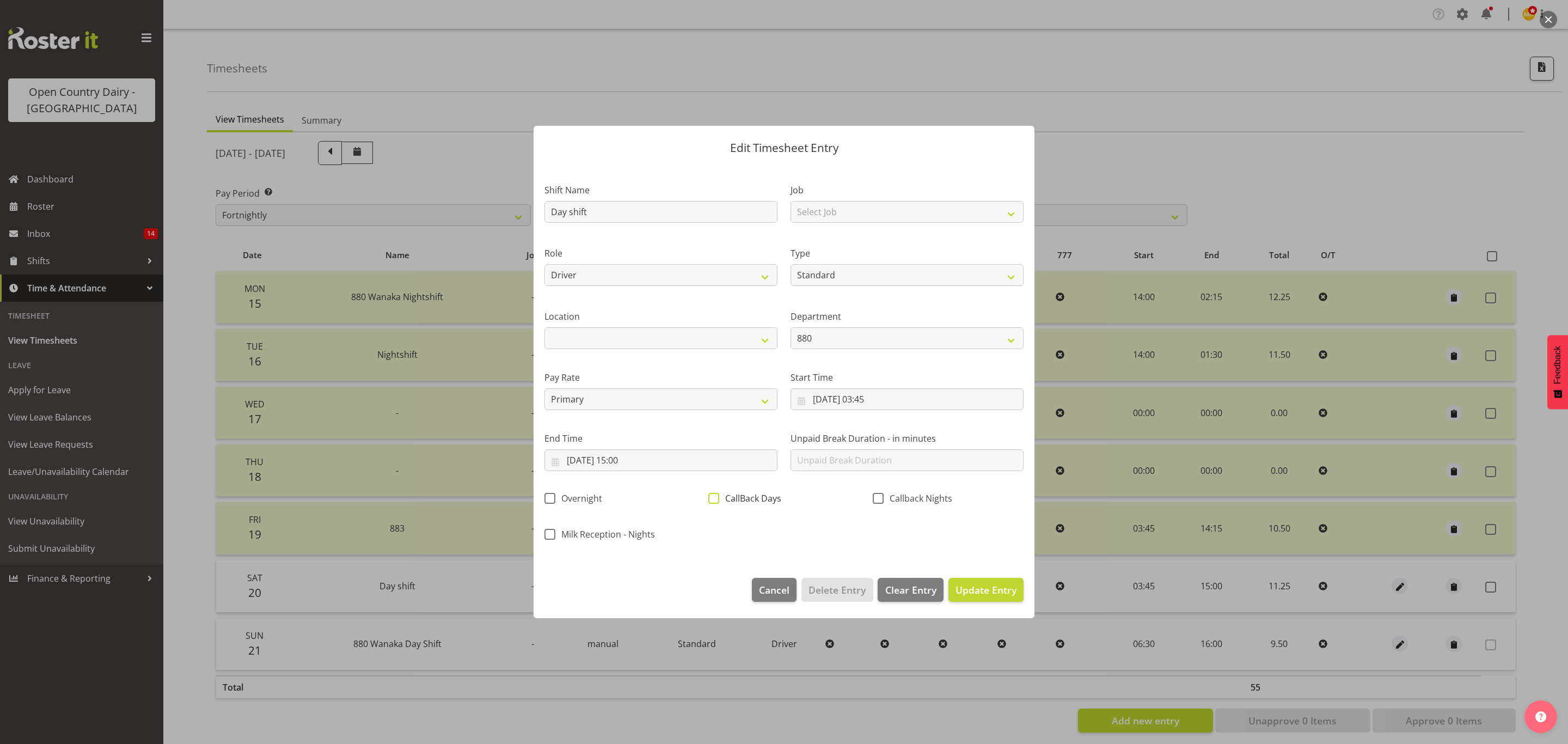
click at [712, 497] on span at bounding box center [713, 498] width 11 height 11
click at [712, 497] on input "CallBack Days" at bounding box center [711, 498] width 7 height 7
checkbox input "true"
click at [975, 592] on span "Update Entry" at bounding box center [986, 589] width 61 height 13
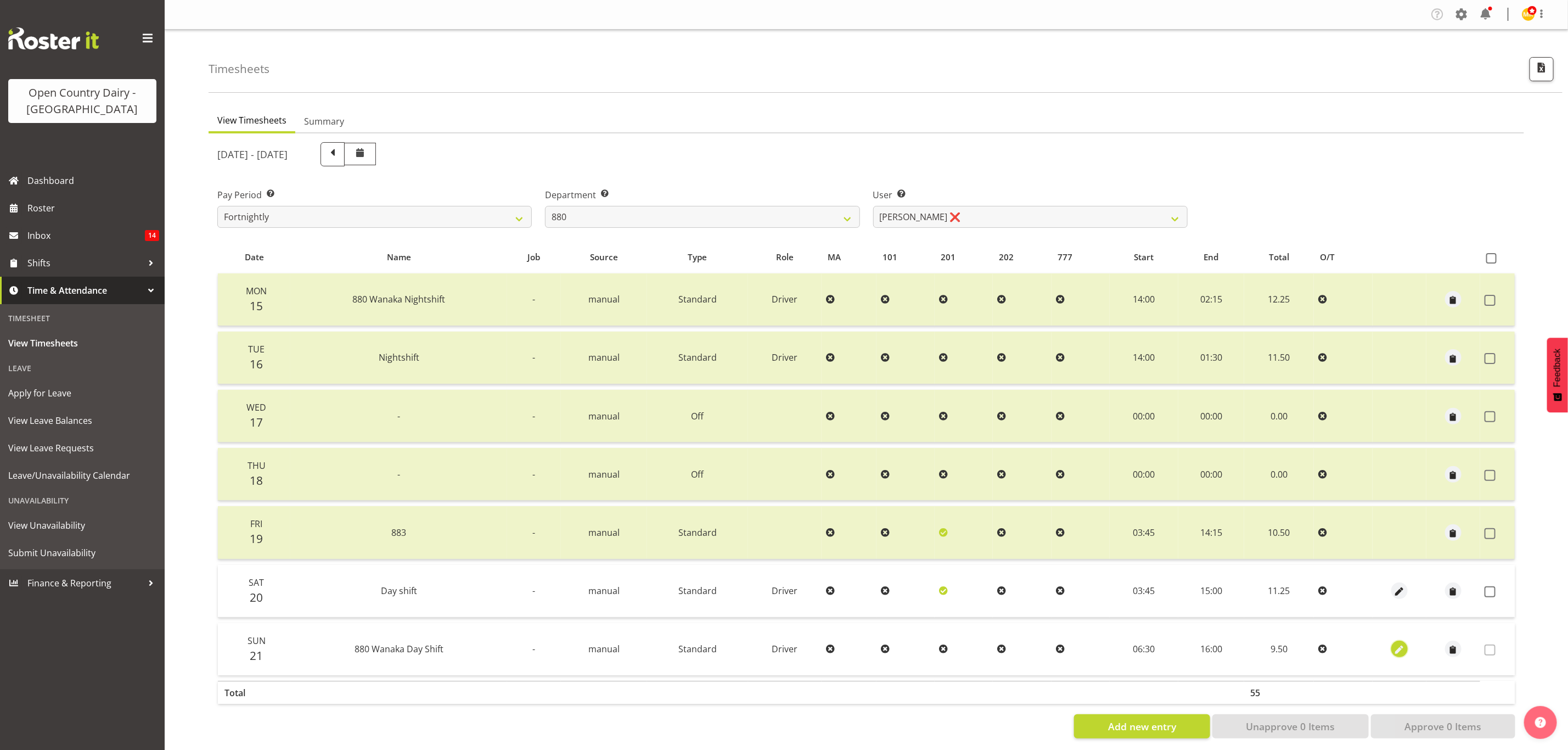
click at [1402, 645] on span "button" at bounding box center [1399, 650] width 13 height 13
select select "Standard"
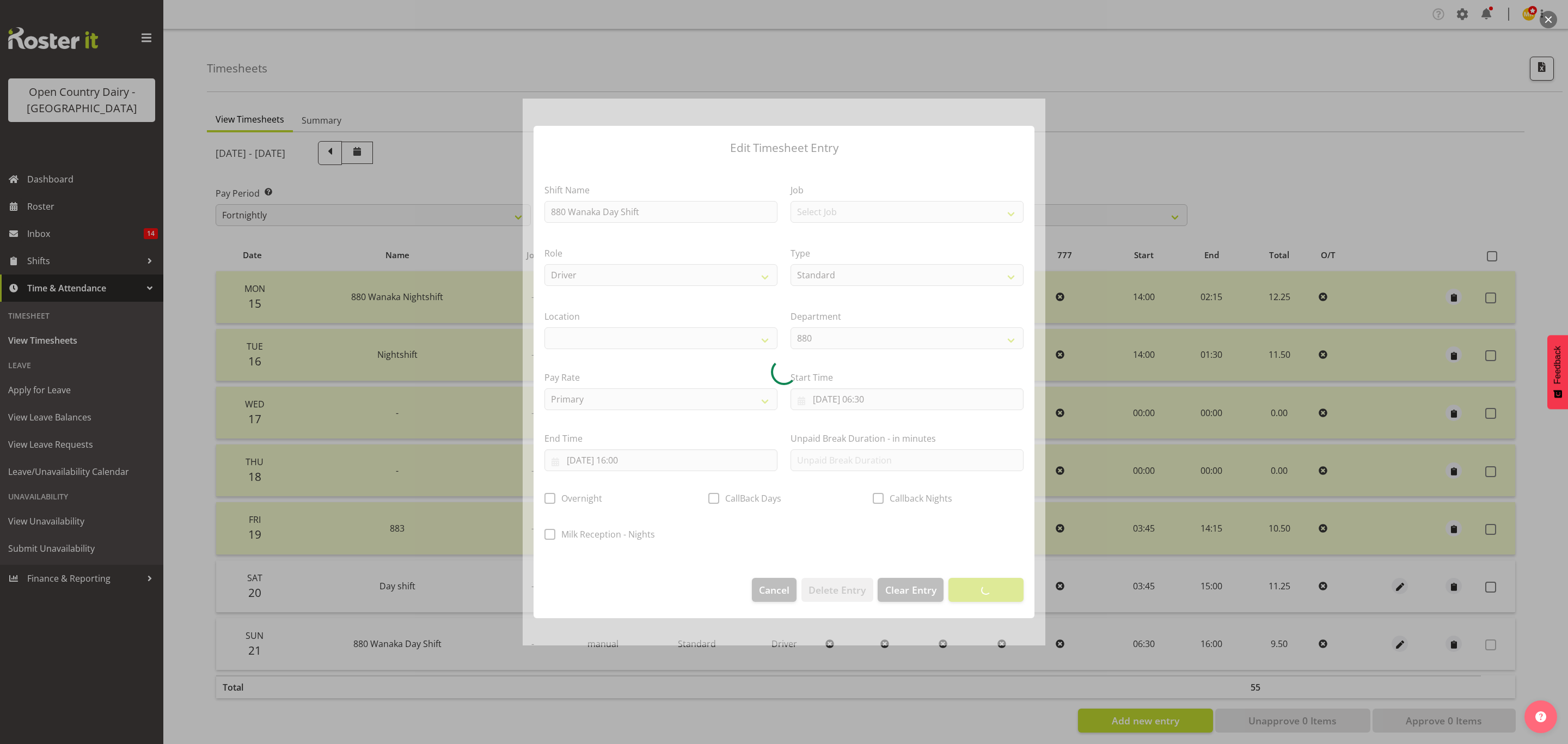
select select
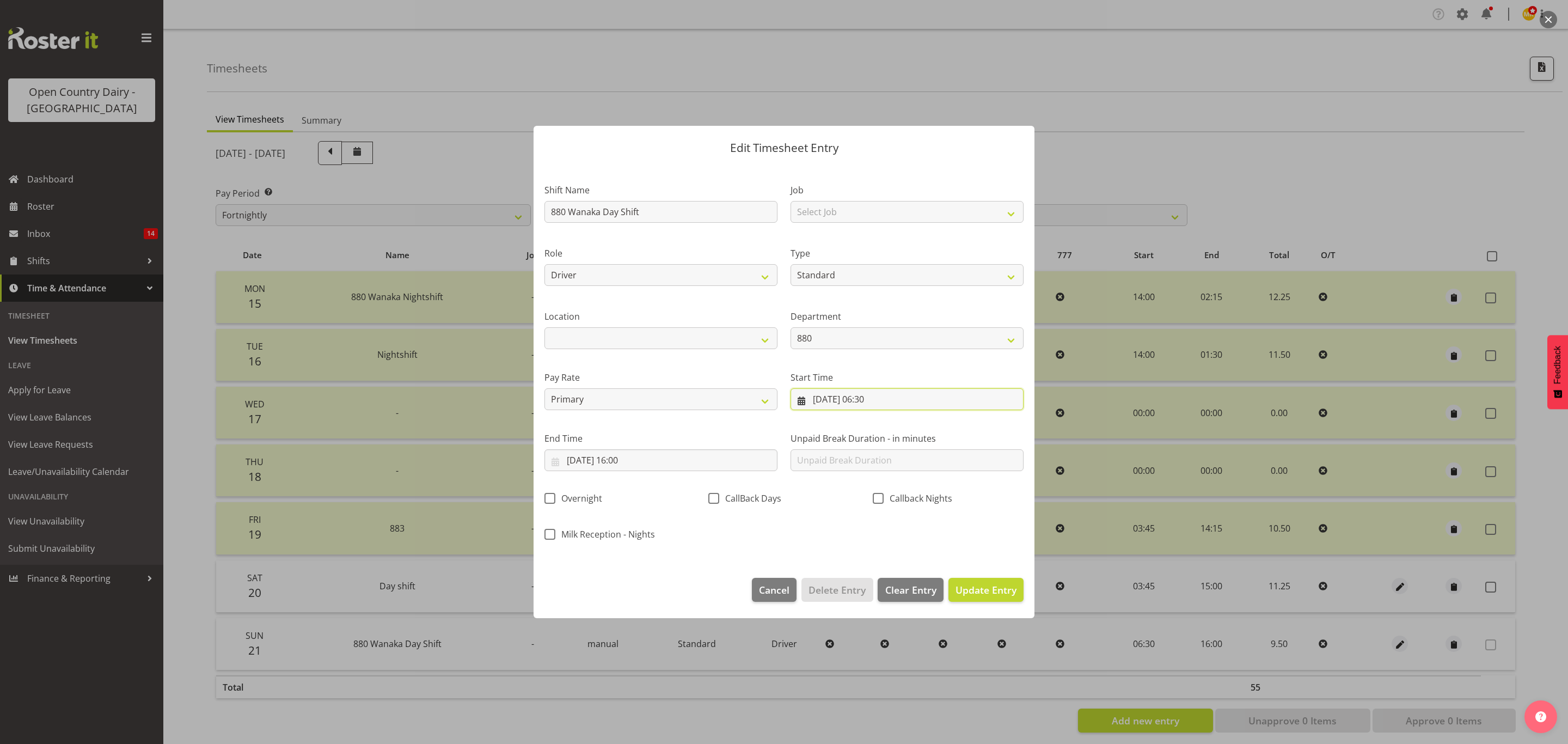
click at [846, 402] on input "21/09/2025, 06:30" at bounding box center [907, 400] width 233 height 22
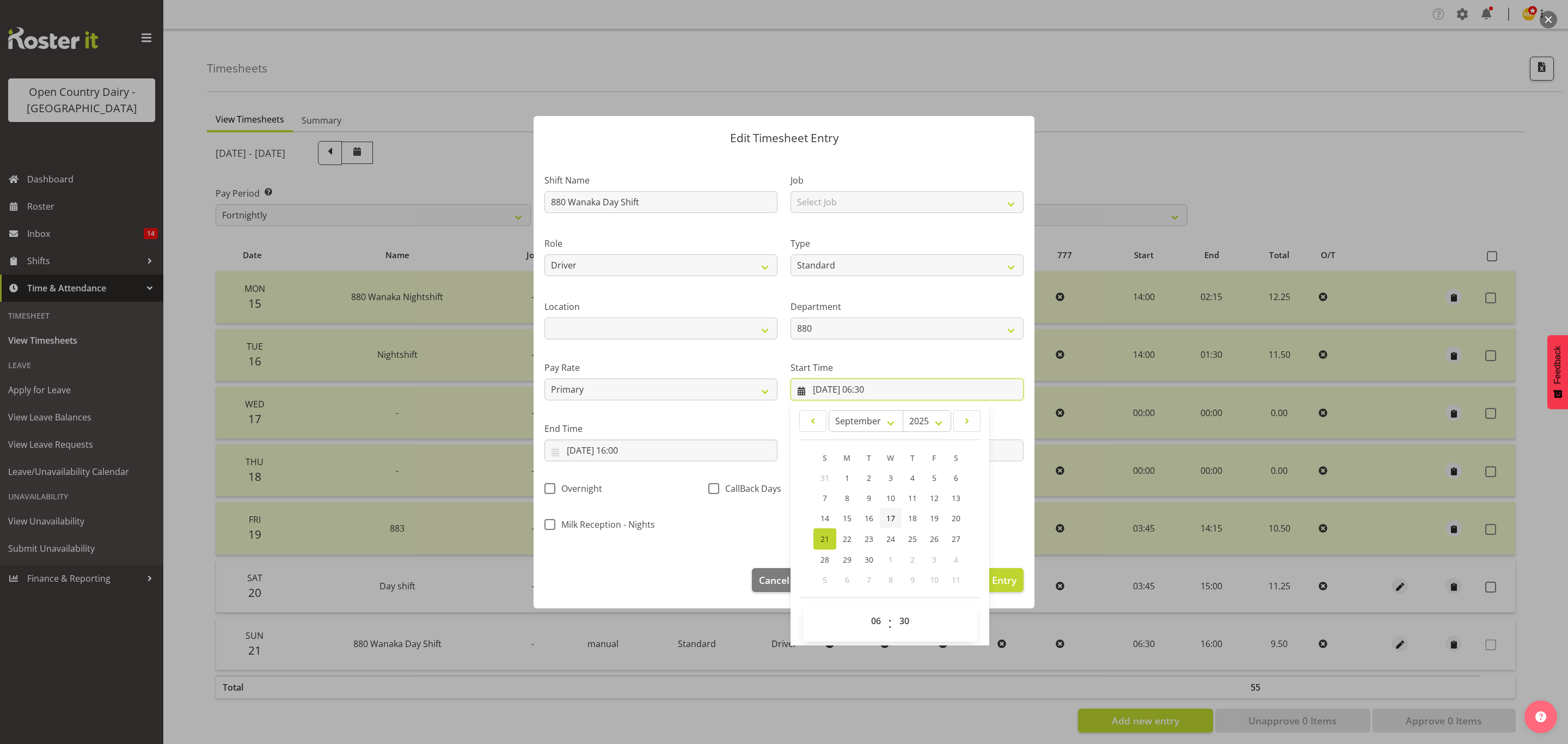
scroll to position [14, 0]
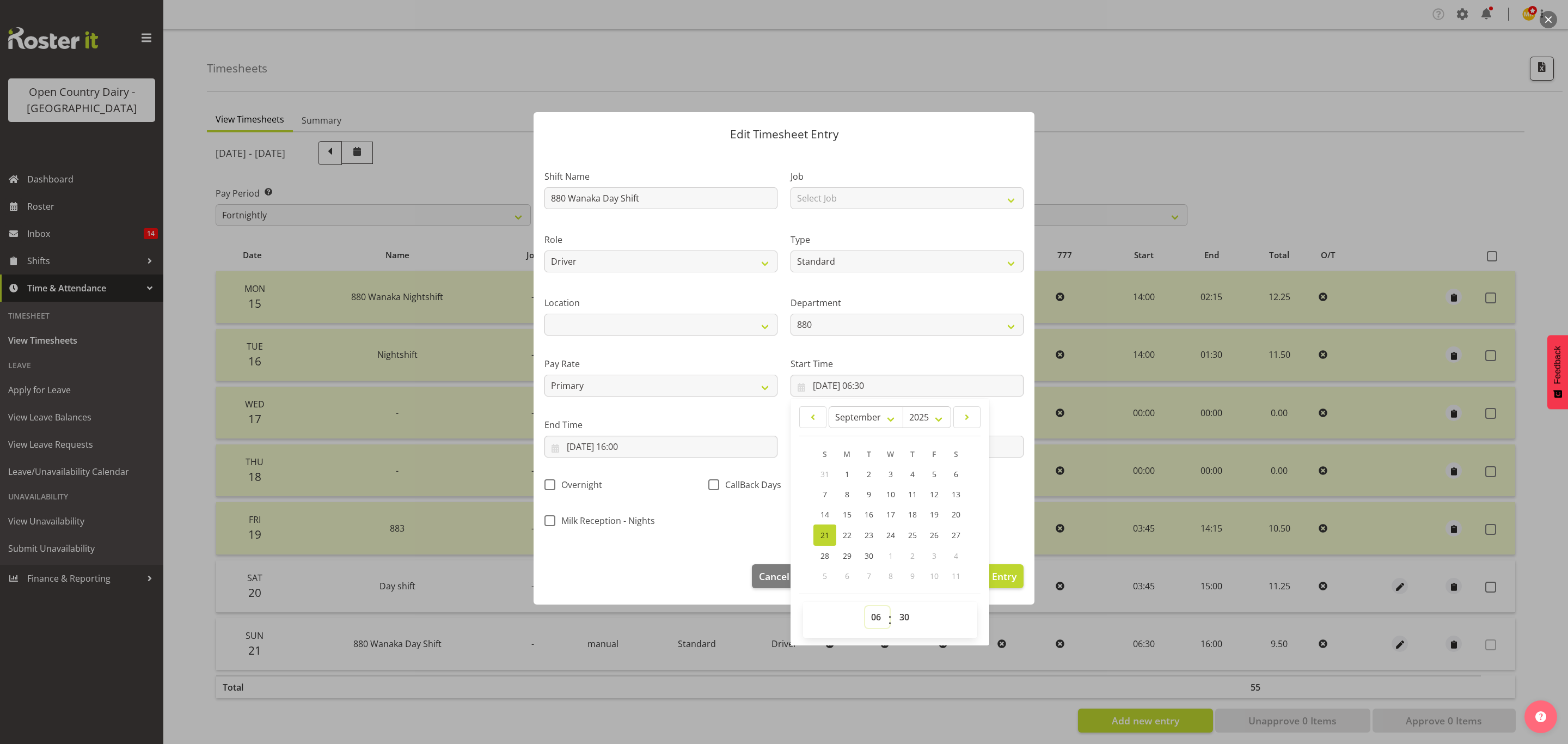
click at [866, 615] on select "00 01 02 03 04 05 06 07 08 09 10 11 12 13 14 15 16 17 18 19 20 21 22 23" at bounding box center [877, 617] width 25 height 22
select select "3"
click at [865, 607] on select "00 01 02 03 04 05 06 07 08 09 10 11 12 13 14 15 16 17 18 19 20 21 22 23" at bounding box center [877, 617] width 25 height 22
type input "21/09/2025, 03:30"
click at [905, 613] on select "00 01 02 03 04 05 06 07 08 09 10 11 12 13 14 15 16 17 18 19 20 21 22 23 24 25 2…" at bounding box center [905, 617] width 25 height 22
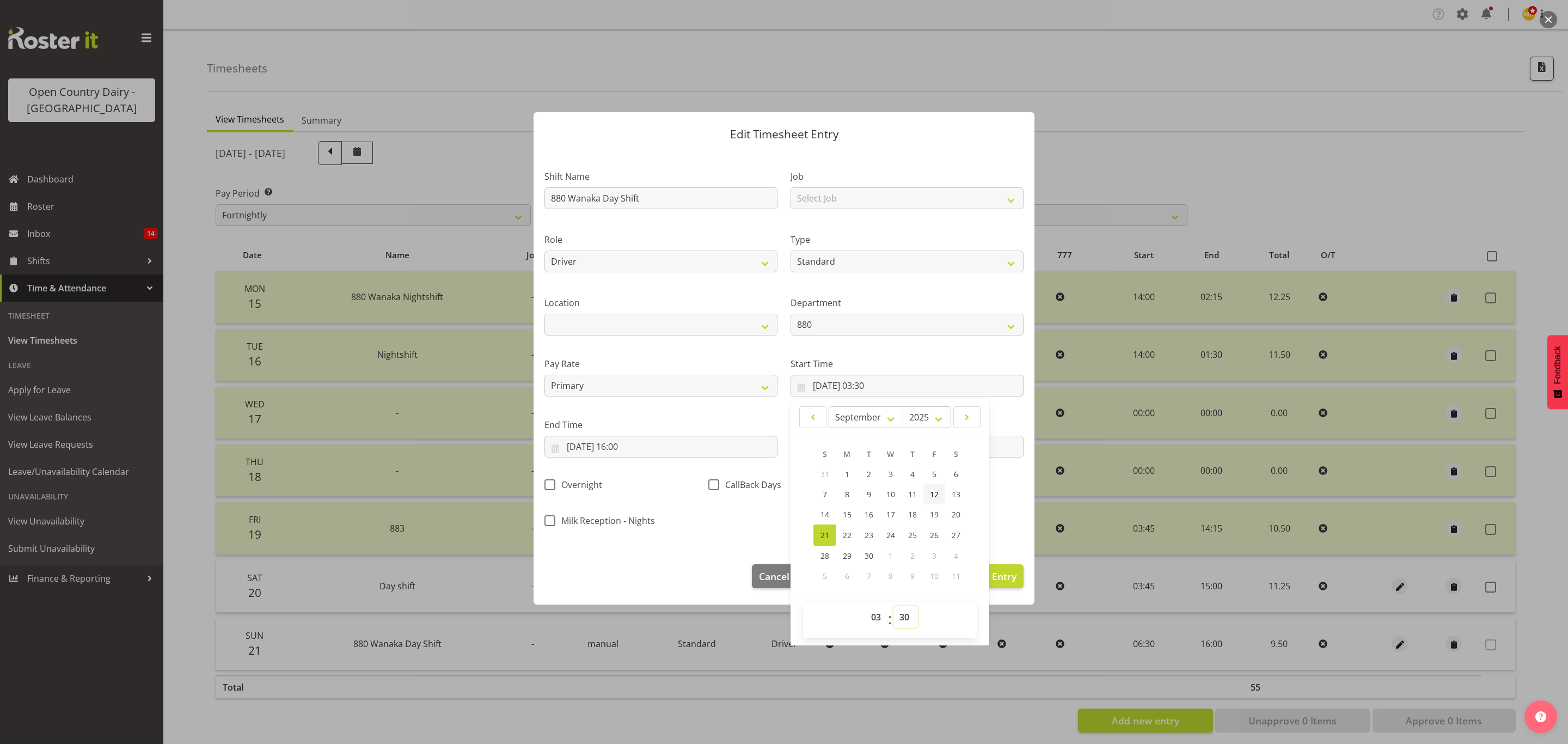
select select "45"
click at [893, 607] on select "00 01 02 03 04 05 06 07 08 09 10 11 12 13 14 15 16 17 18 19 20 21 22 23 24 25 2…" at bounding box center [905, 617] width 25 height 22
type input "21/09/2025, 03:45"
click at [595, 448] on input "21/09/2025, 16:00" at bounding box center [661, 447] width 233 height 22
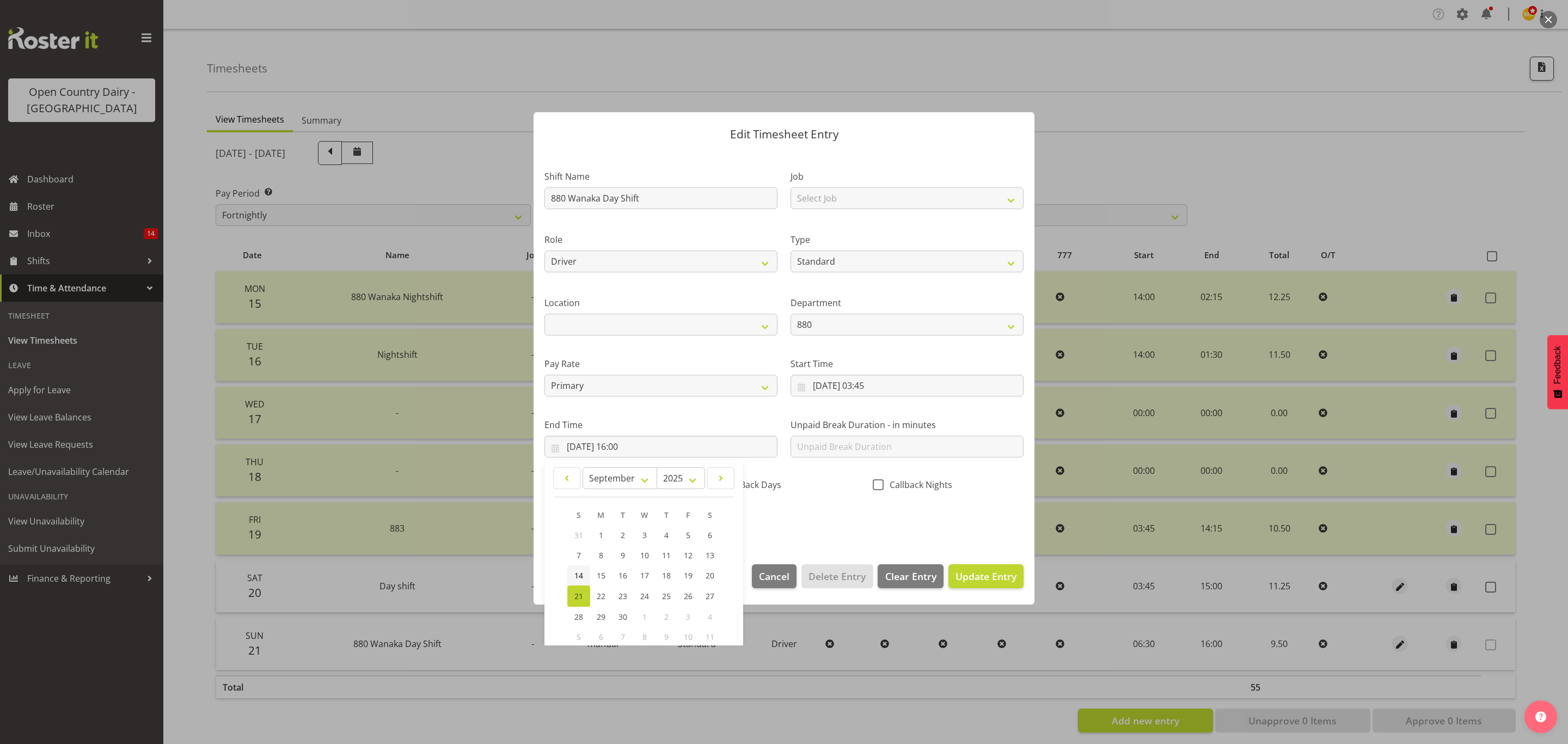
click at [581, 574] on span "14" at bounding box center [579, 576] width 8 height 10
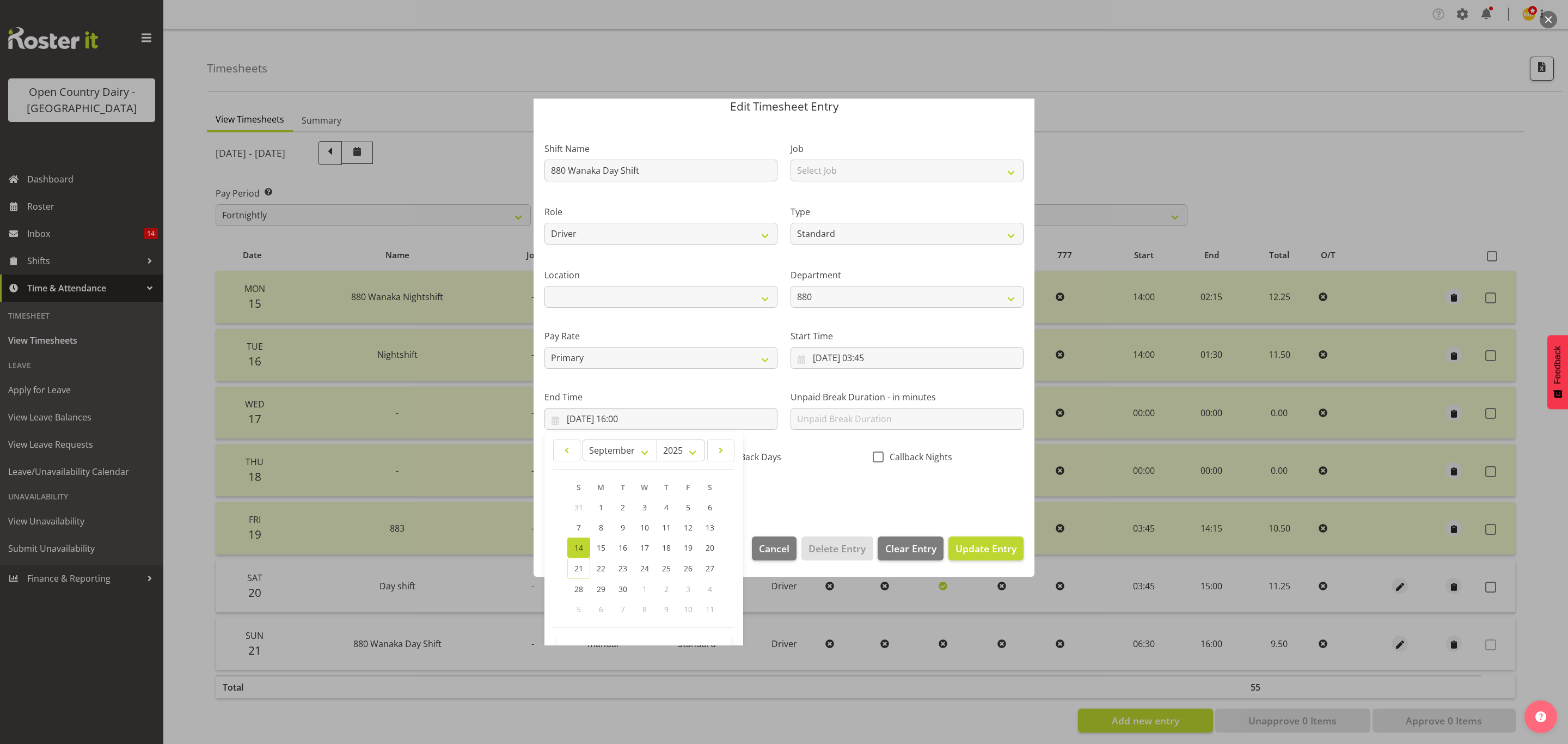
scroll to position [75, 0]
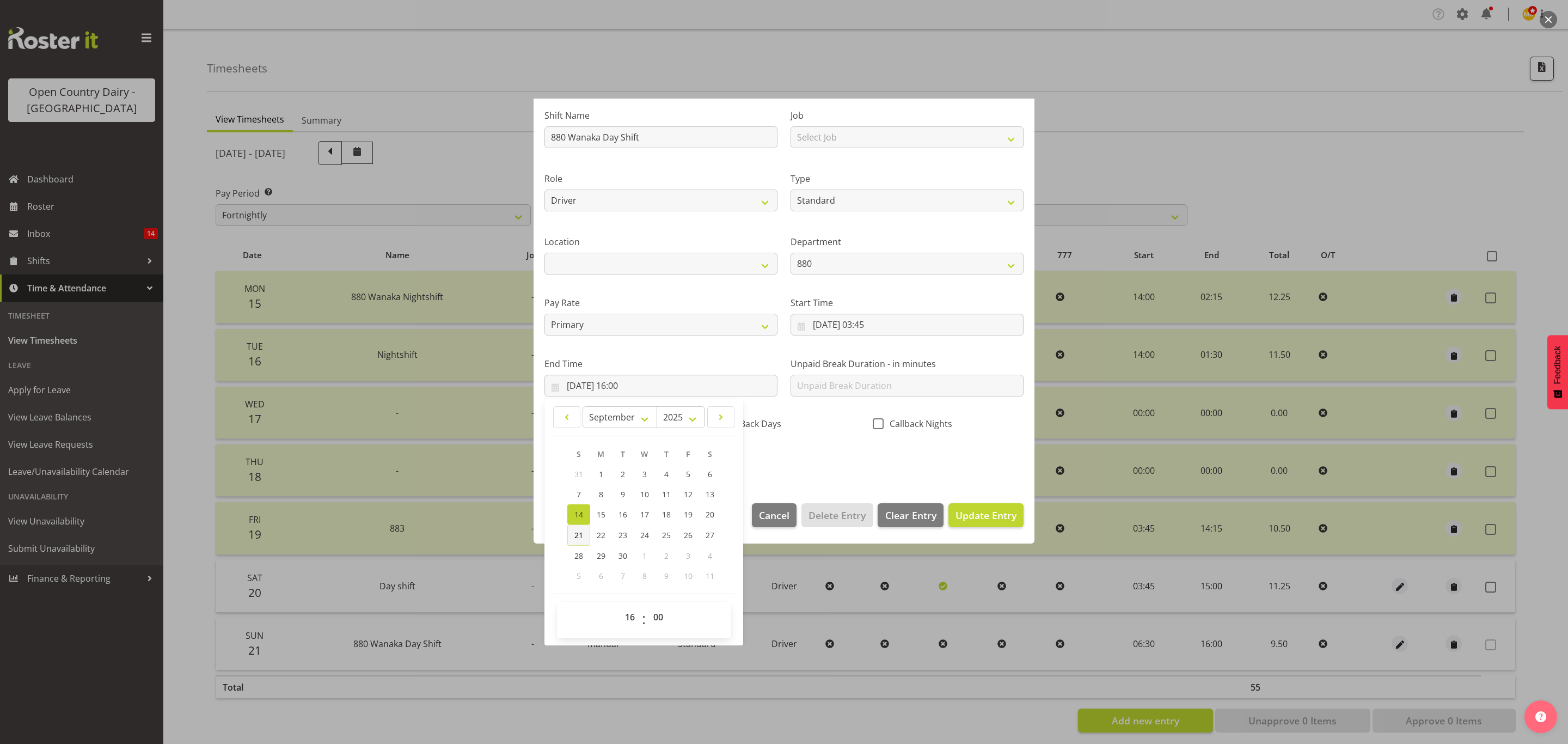
click at [575, 533] on span "21" at bounding box center [579, 535] width 8 height 10
type input "21/09/2025, 16:00"
click at [628, 615] on select "00 01 02 03 04 05 06 07 08 09 10 11 12 13 14 15 16 17 18 19 20 21 22 23" at bounding box center [631, 617] width 25 height 22
click at [627, 620] on select "00 01 02 03 04 05 06 07 08 09 10 11 12 13 14 15 16 17 18 19 20 21 22 23" at bounding box center [631, 617] width 25 height 22
click at [659, 622] on select "00 01 02 03 04 05 06 07 08 09 10 11 12 13 14 15 16 17 18 19 20 21 22 23 24 25 2…" at bounding box center [659, 617] width 25 height 22
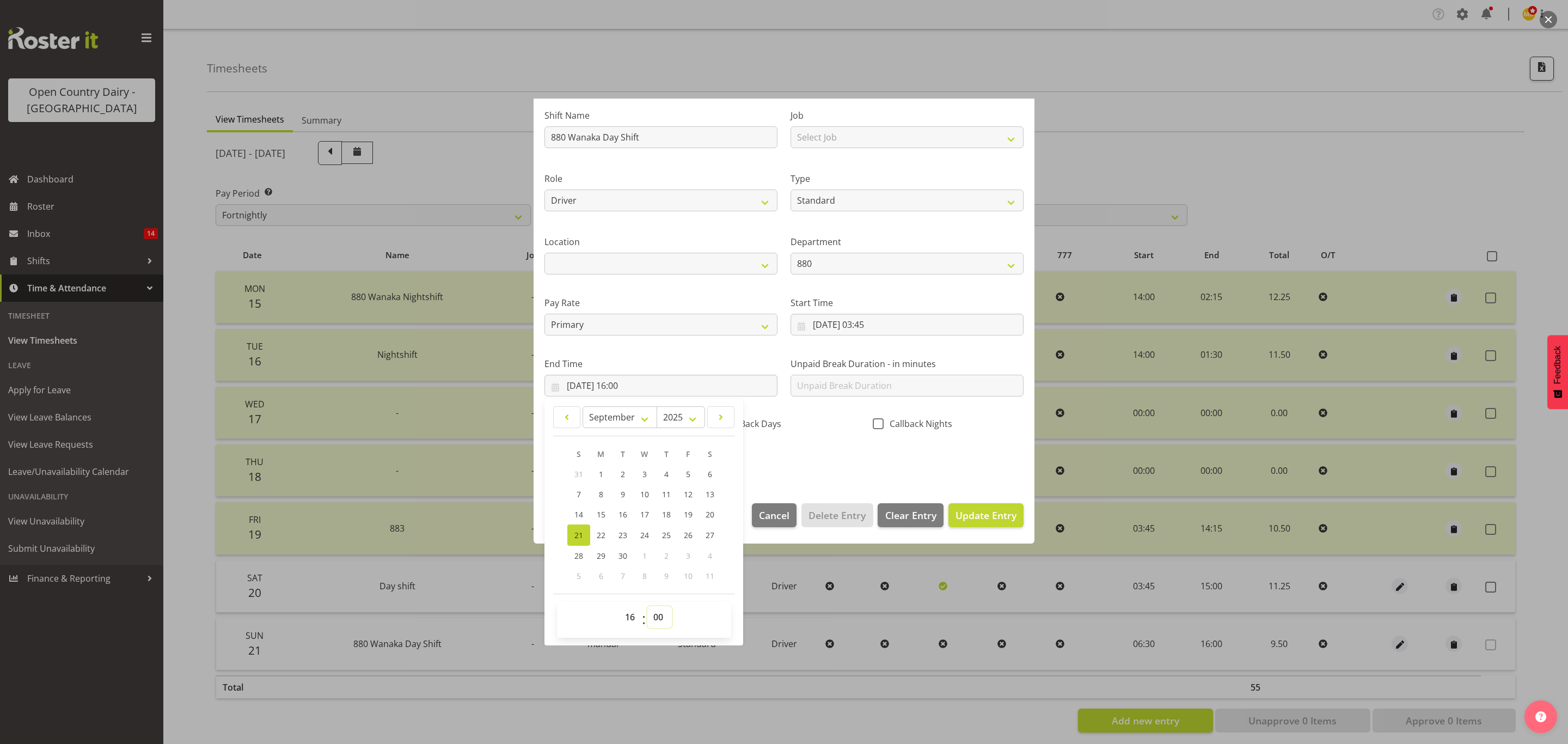
select select "15"
click at [648, 607] on select "00 01 02 03 04 05 06 07 08 09 10 11 12 13 14 15 16 17 18 19 20 21 22 23 24 25 2…" at bounding box center [659, 617] width 25 height 22
type input "21/09/2025, 16:15"
click at [993, 515] on span "Update Entry" at bounding box center [986, 514] width 61 height 13
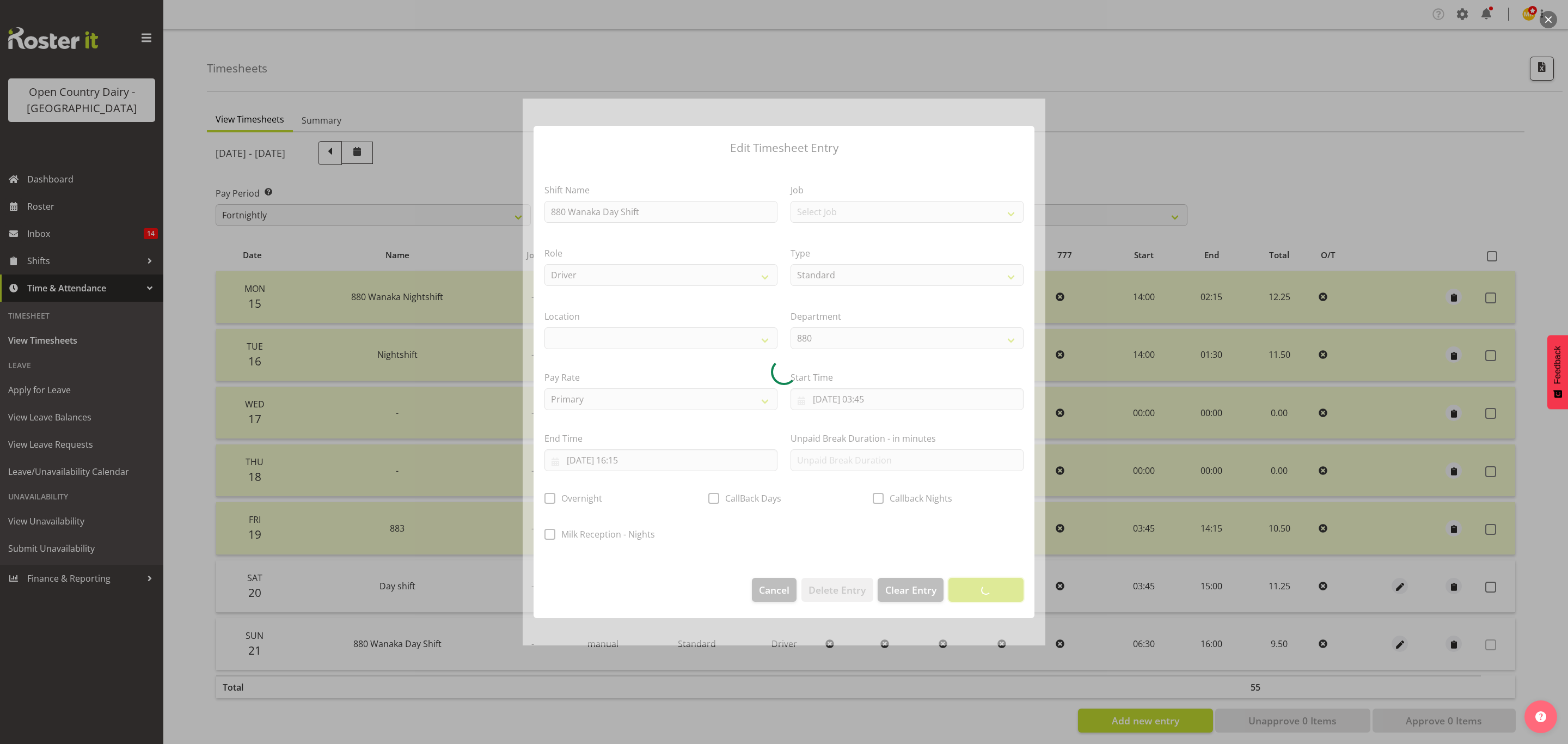
scroll to position [0, 0]
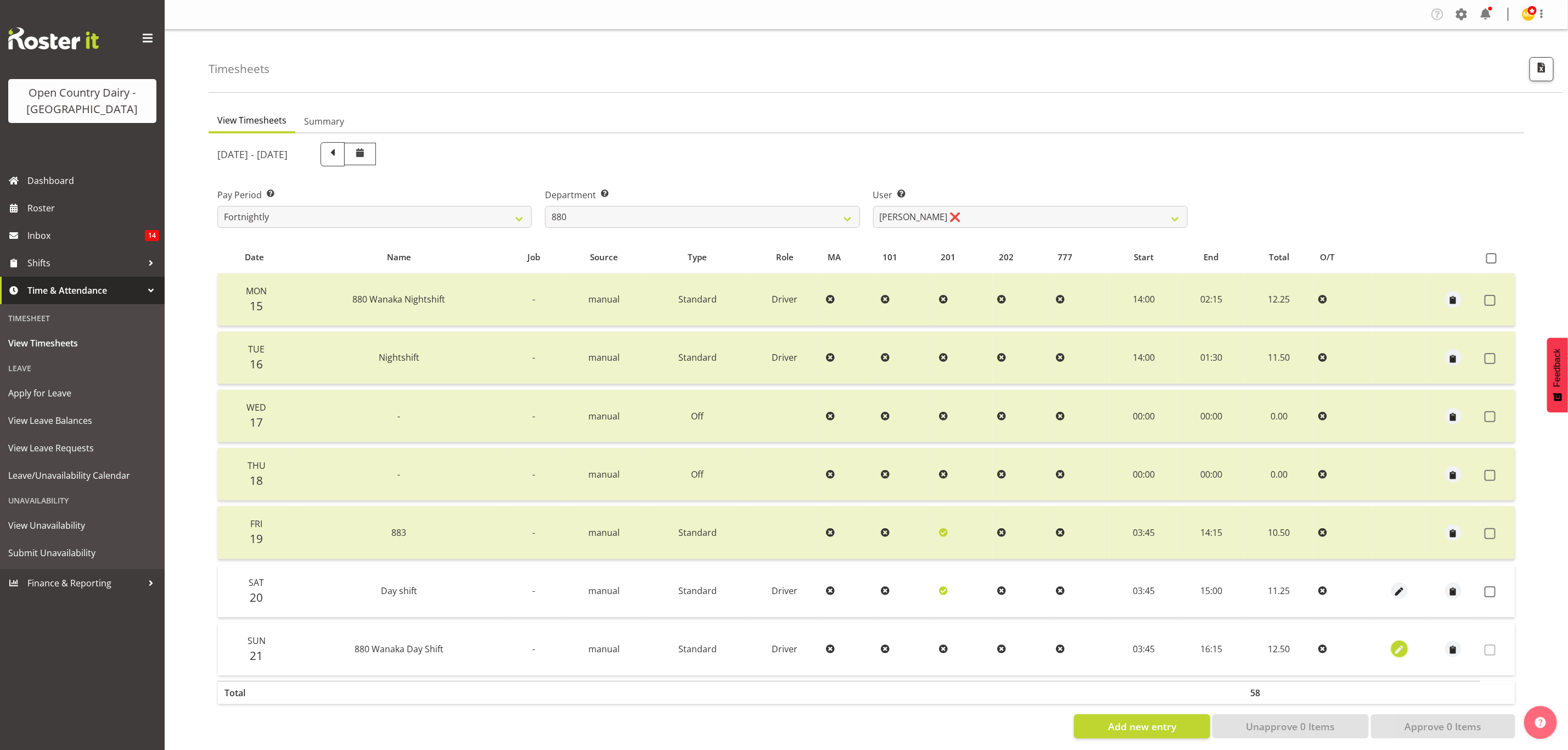
click at [1398, 644] on span "button" at bounding box center [1399, 650] width 13 height 13
select select "Standard"
select select "8"
select select "2025"
select select "16"
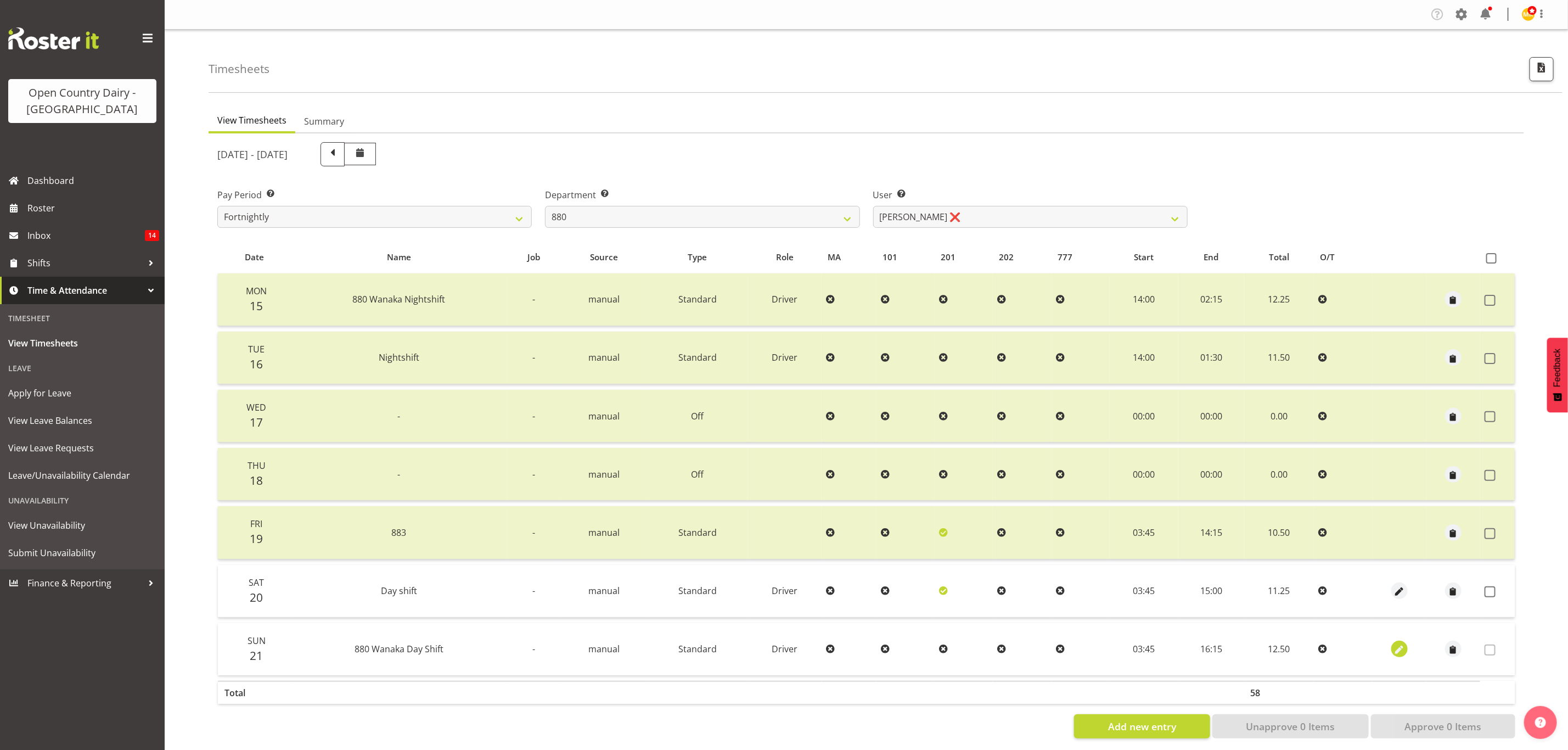
select select "15"
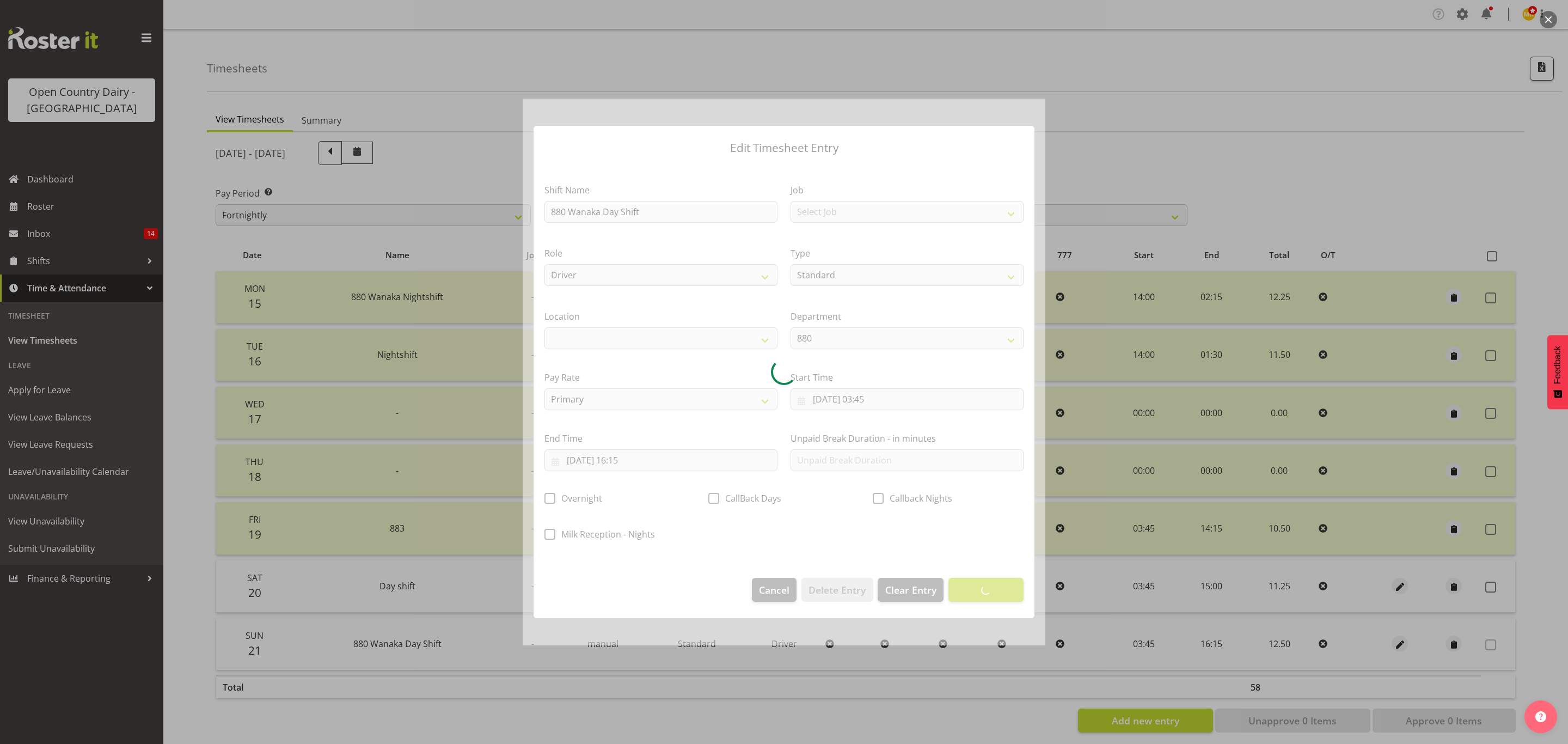
select select
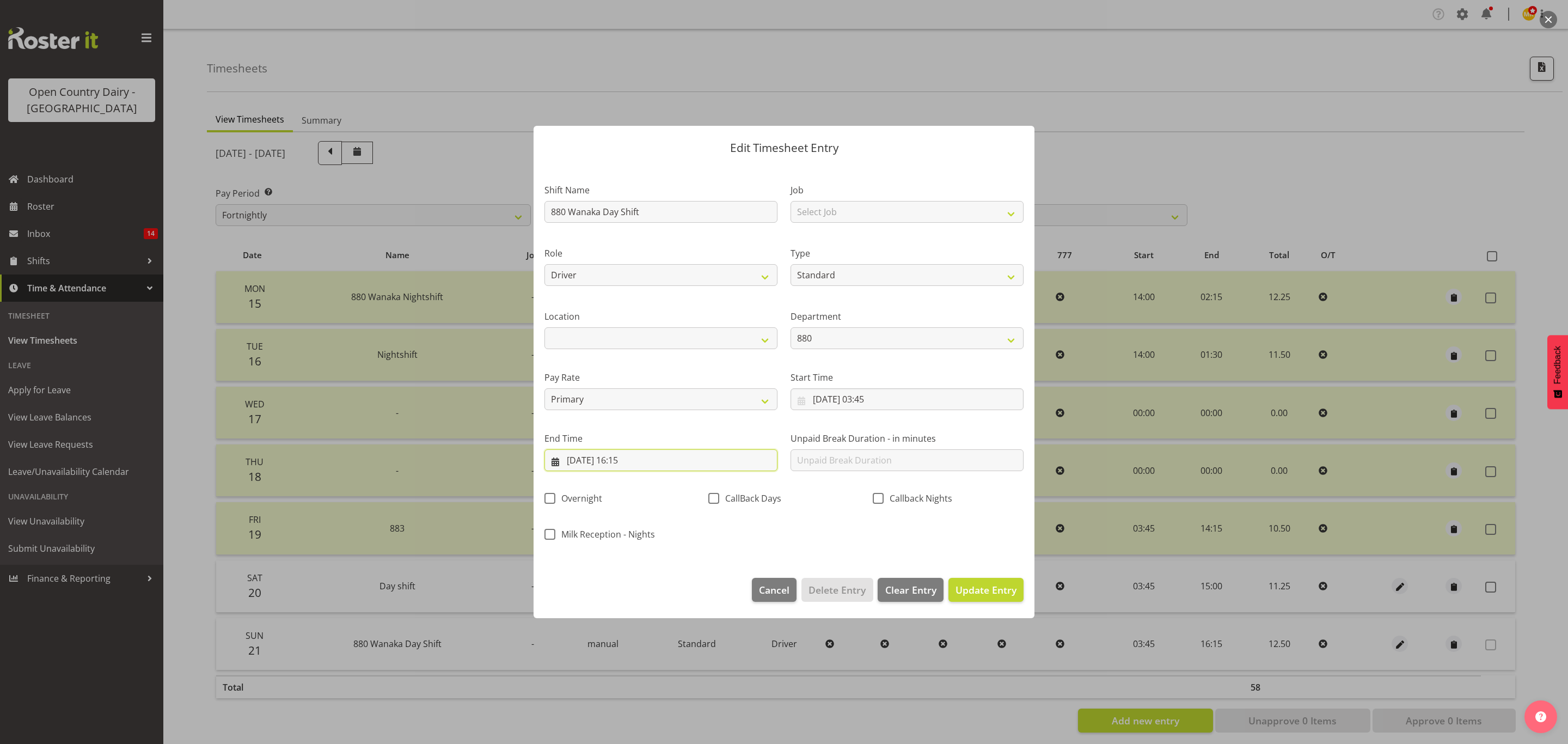
click at [632, 464] on input "21/09/2025, 16:15" at bounding box center [661, 461] width 233 height 22
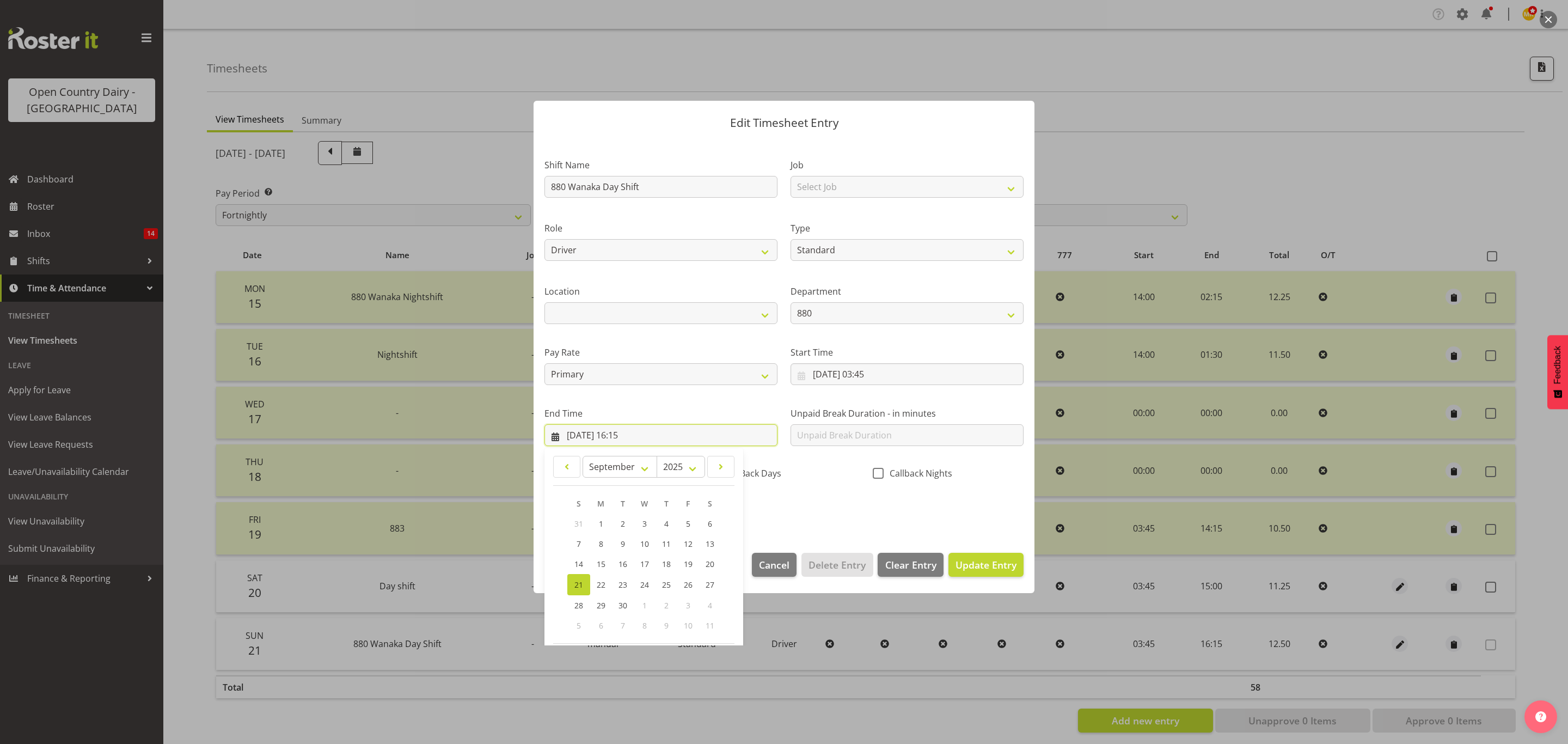
scroll to position [75, 0]
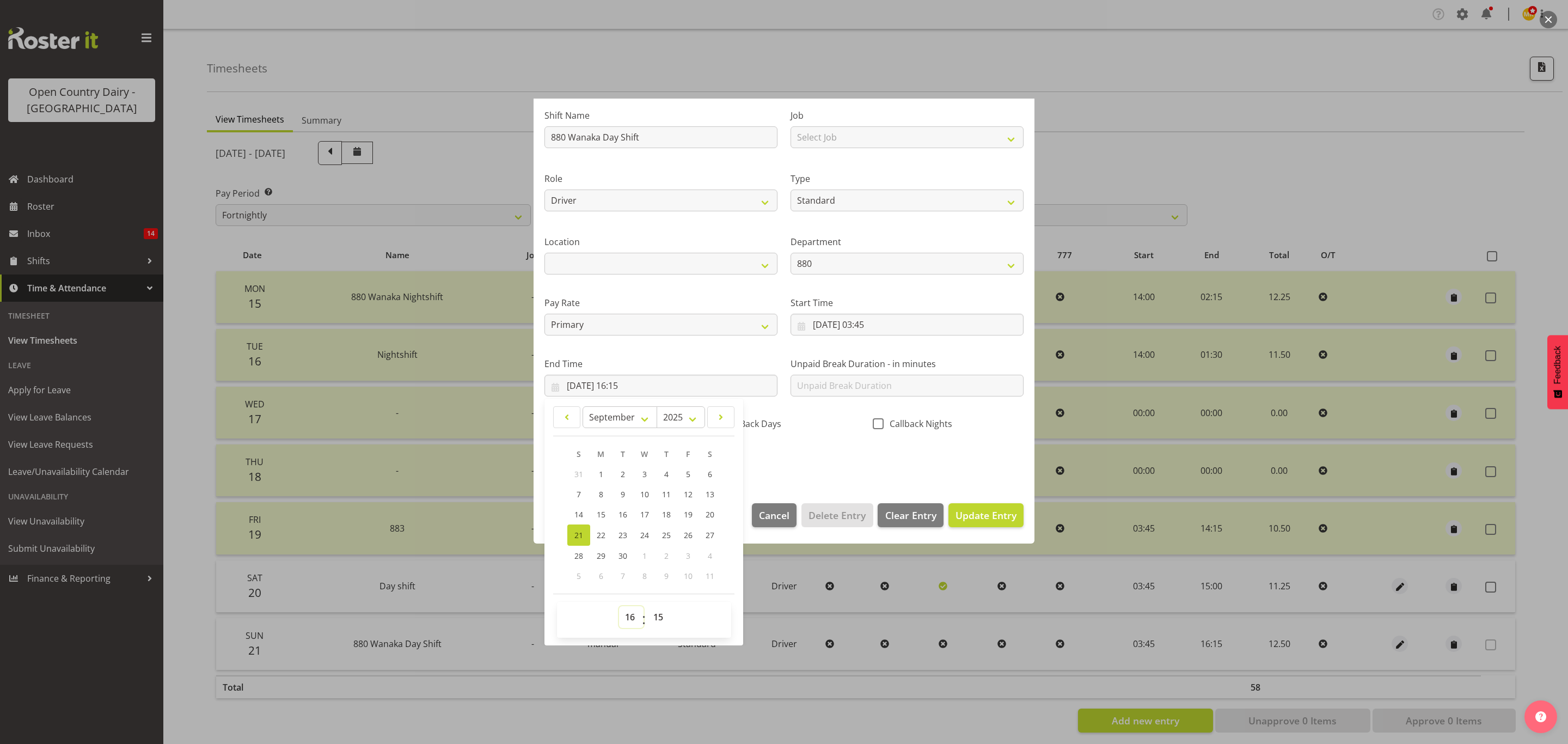
click at [630, 621] on select "00 01 02 03 04 05 06 07 08 09 10 11 12 13 14 15 16 17 18 19 20 21 22 23" at bounding box center [631, 617] width 25 height 22
select select "14"
click at [619, 607] on select "00 01 02 03 04 05 06 07 08 09 10 11 12 13 14 15 16 17 18 19 20 21 22 23" at bounding box center [631, 617] width 25 height 22
type input "21/09/2025, 14:15"
click at [967, 516] on span "Update Entry" at bounding box center [986, 514] width 61 height 13
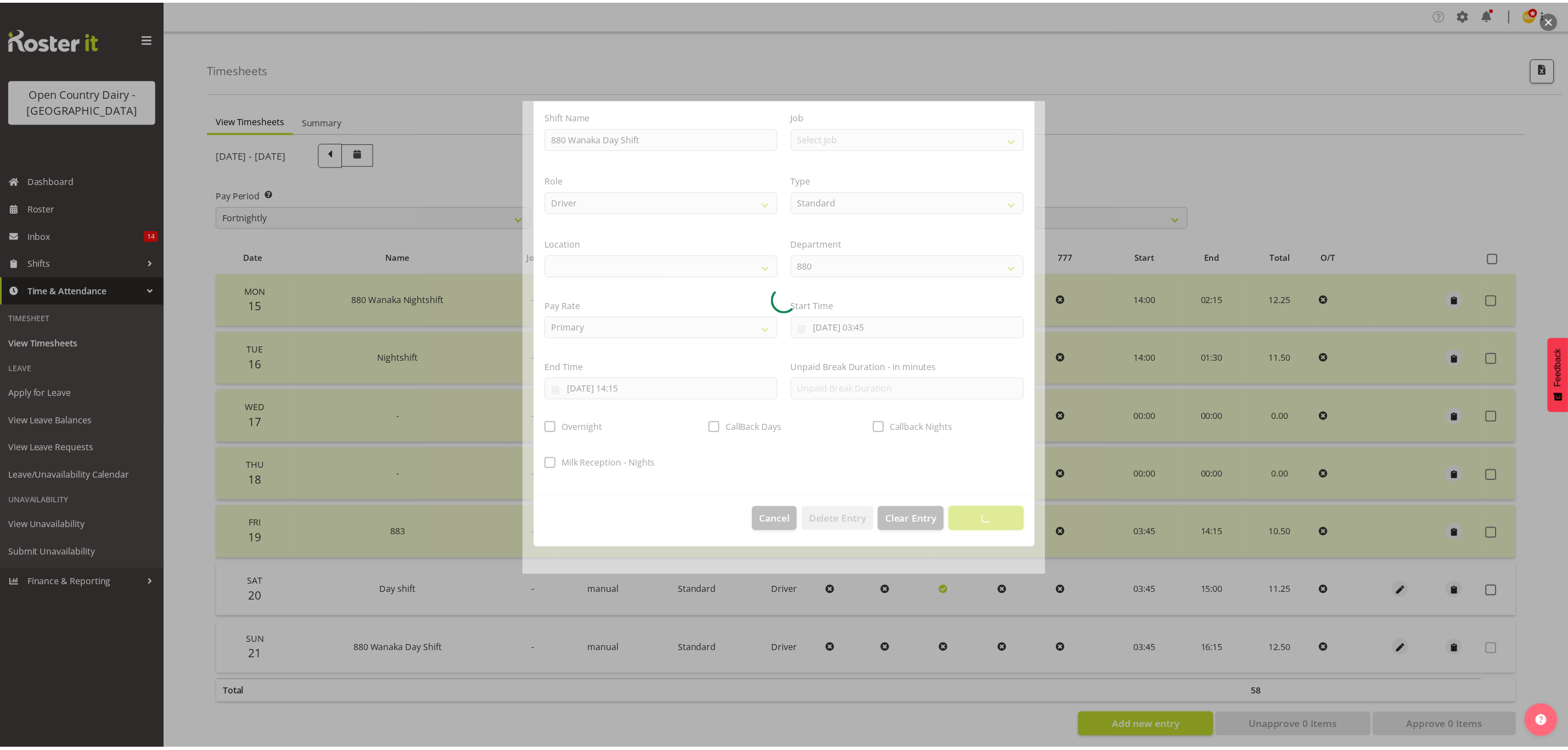
scroll to position [0, 0]
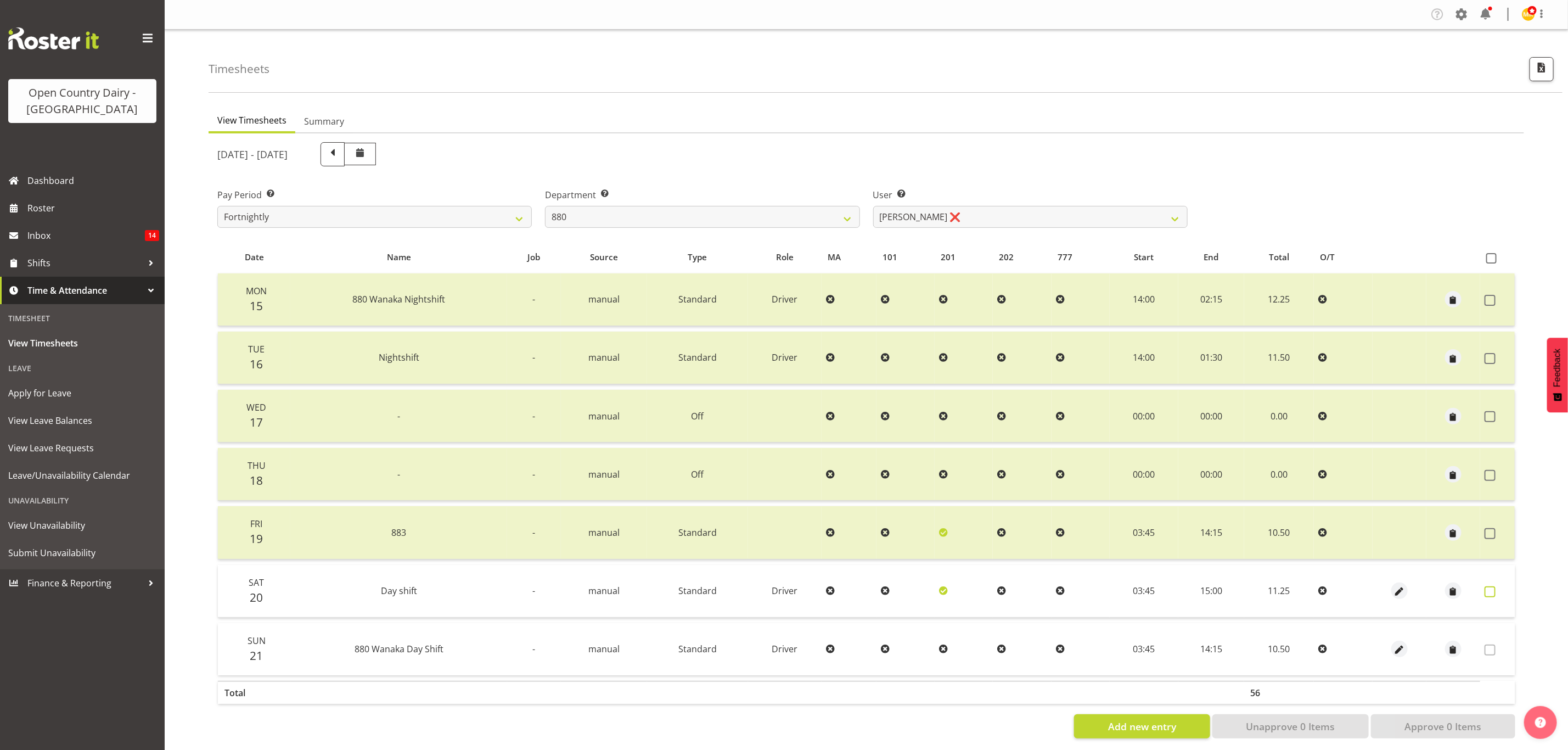
click at [1495, 590] on span at bounding box center [1490, 591] width 11 height 11
checkbox input "true"
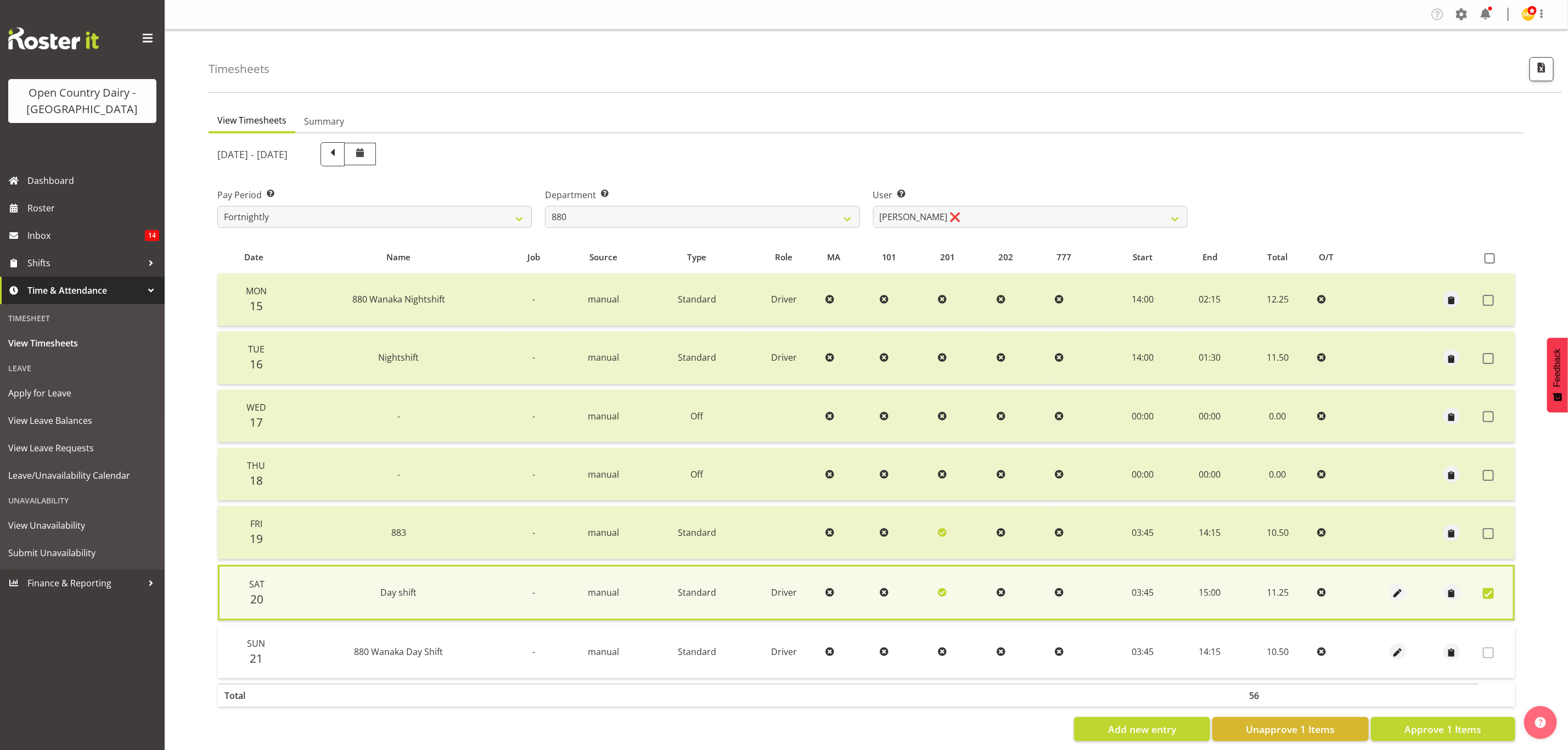
click at [1487, 652] on span at bounding box center [1488, 652] width 11 height 11
click at [1493, 255] on span at bounding box center [1490, 258] width 10 height 10
click at [1492, 255] on input "checkbox" at bounding box center [1488, 258] width 7 height 7
checkbox input "true"
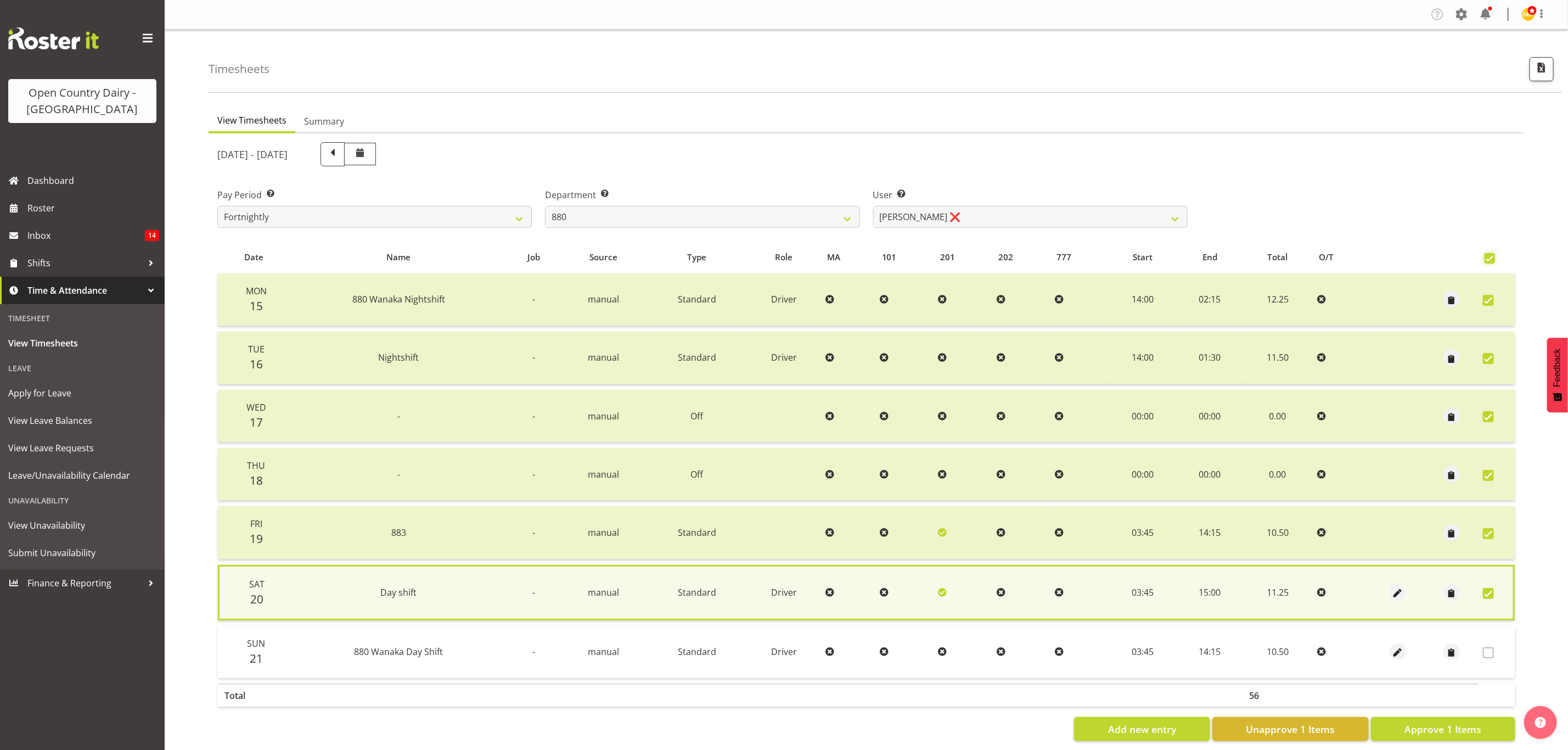
checkbox input "true"
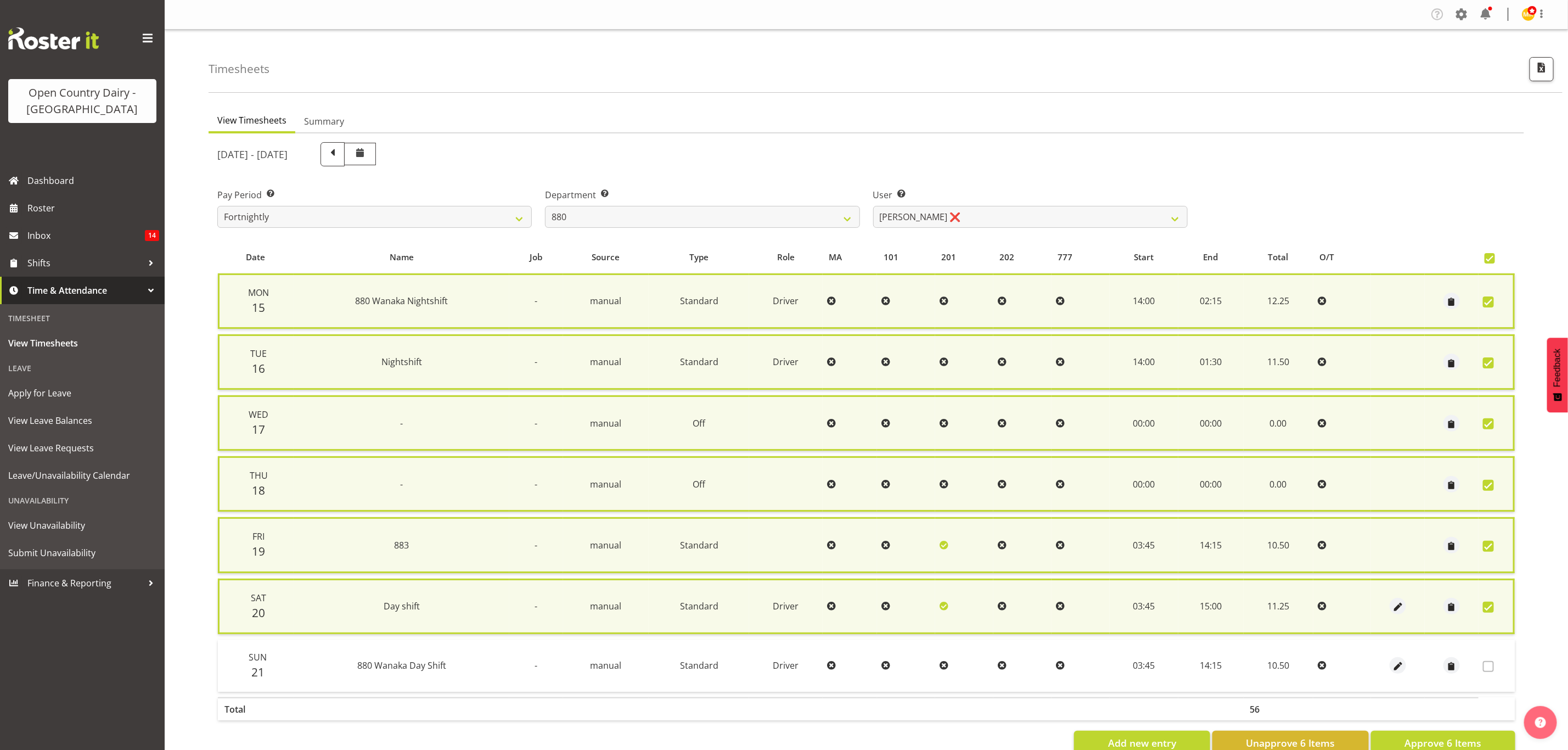
click at [689, 144] on div "September 15th - September 21st 2025" at bounding box center [703, 154] width 971 height 24
